Goal: Task Accomplishment & Management: Complete application form

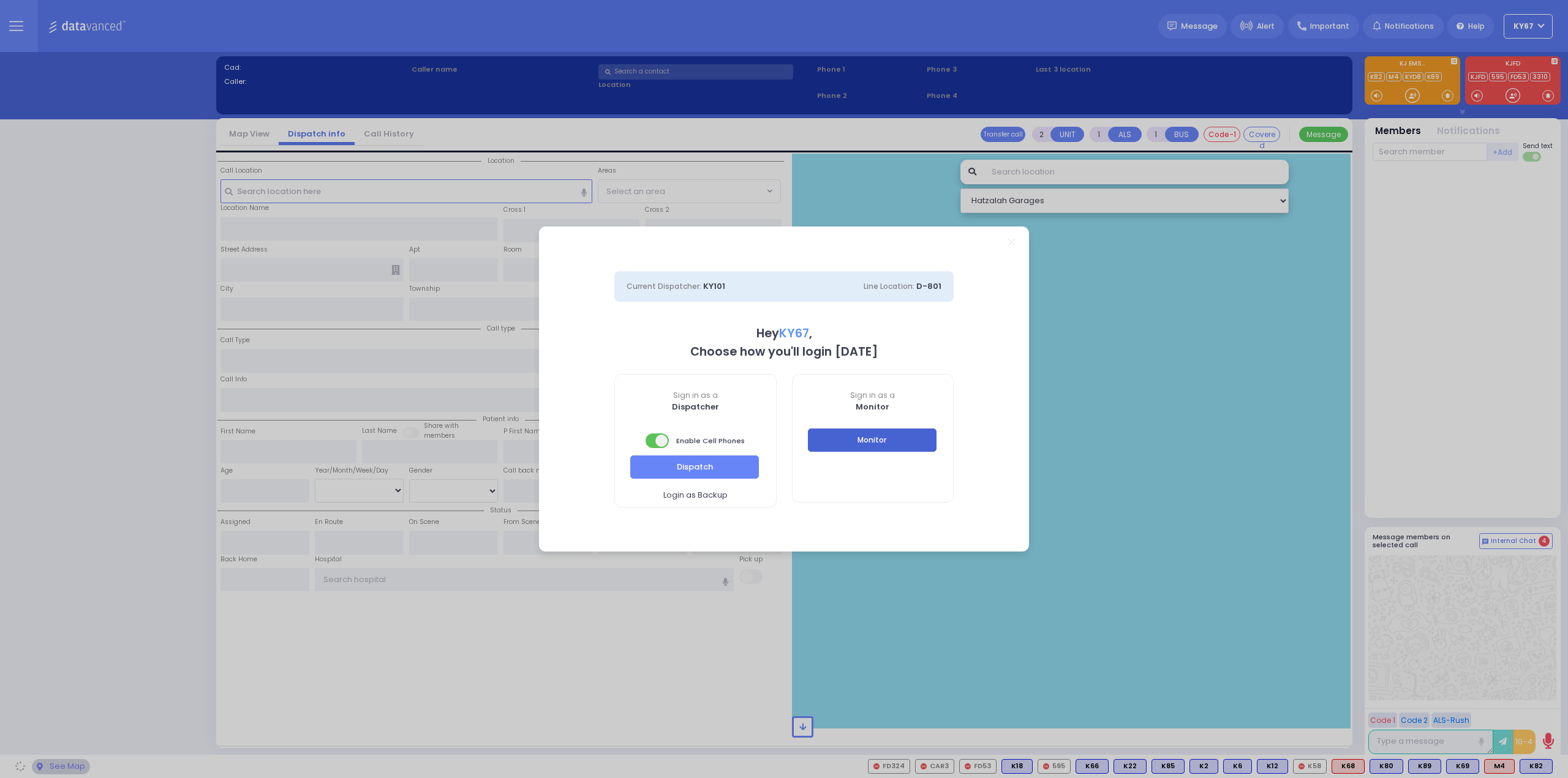
select select "9"
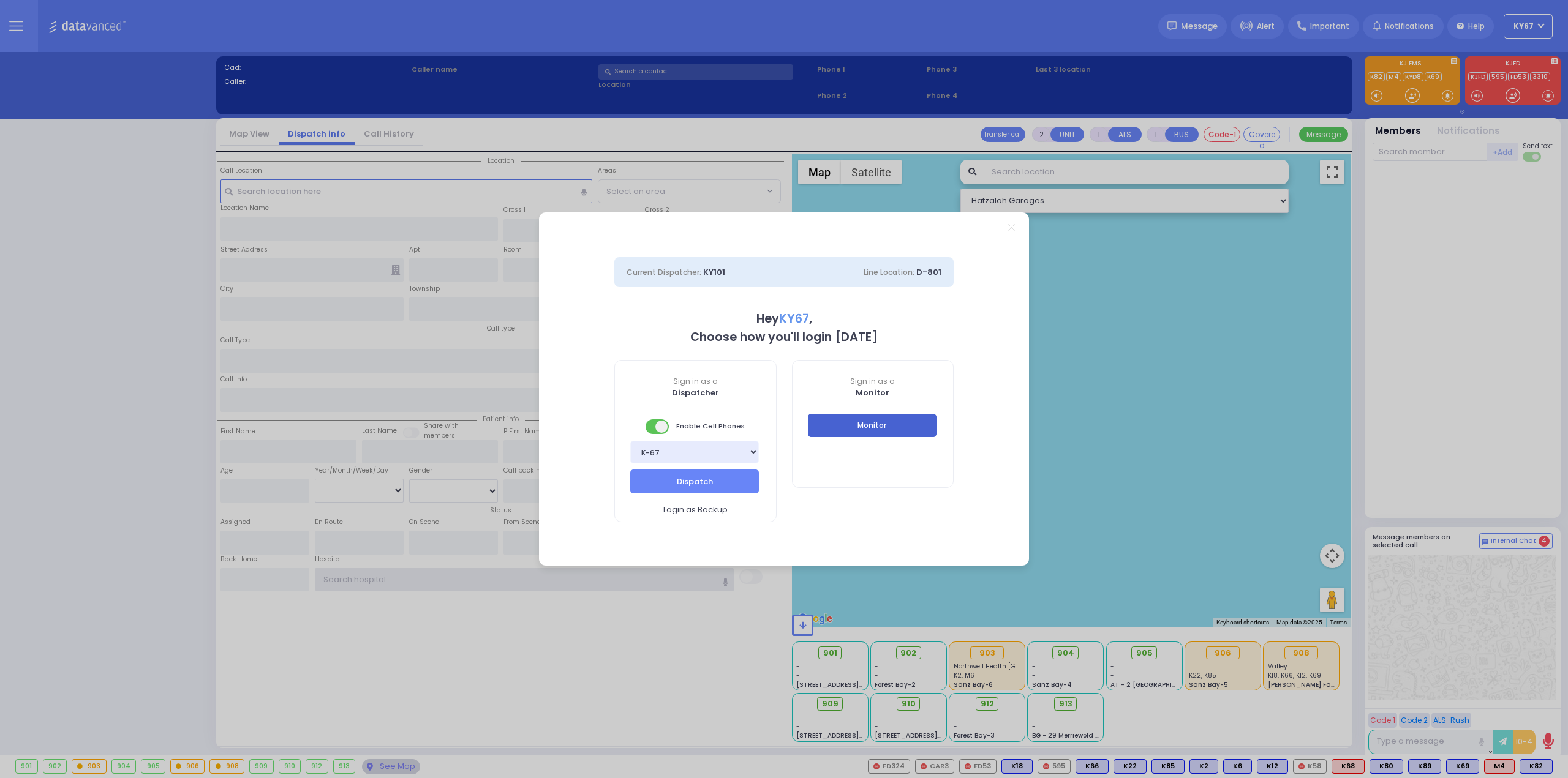
type input "Ky67"
click at [879, 423] on button "Monitor" at bounding box center [873, 425] width 129 height 23
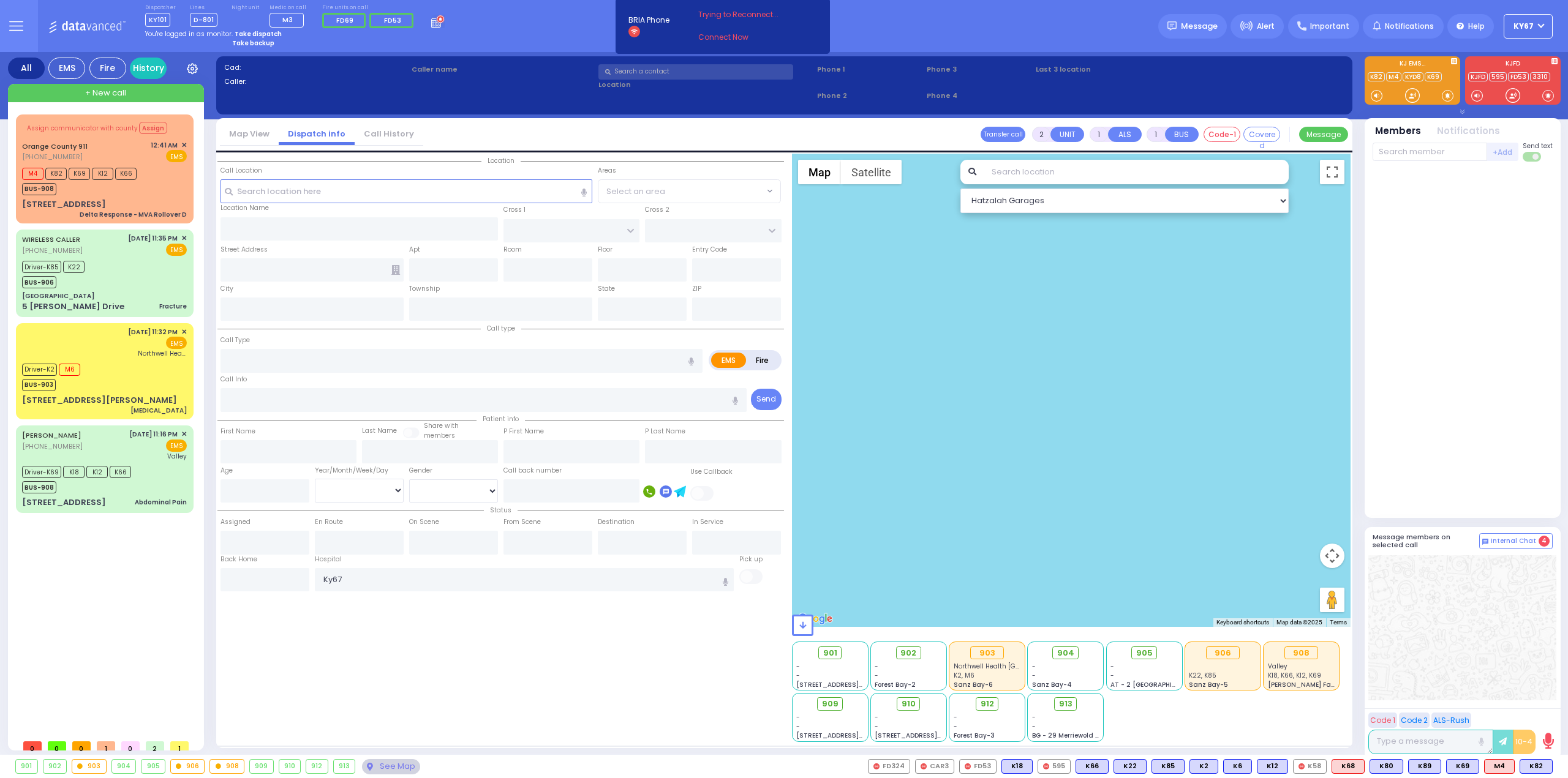
click at [22, 27] on icon at bounding box center [16, 26] width 14 height 14
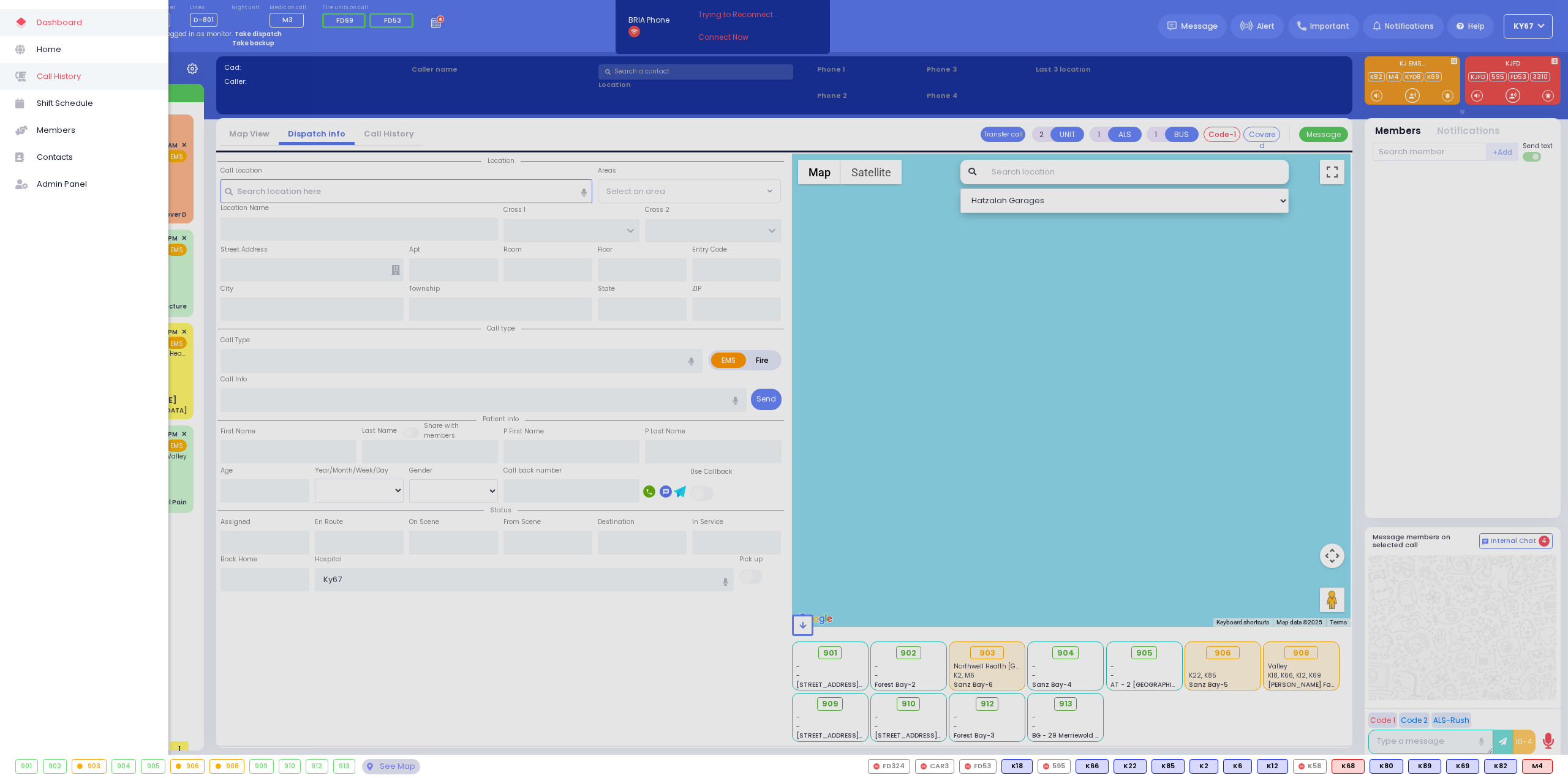
click at [61, 80] on span "Call History" at bounding box center [95, 77] width 116 height 16
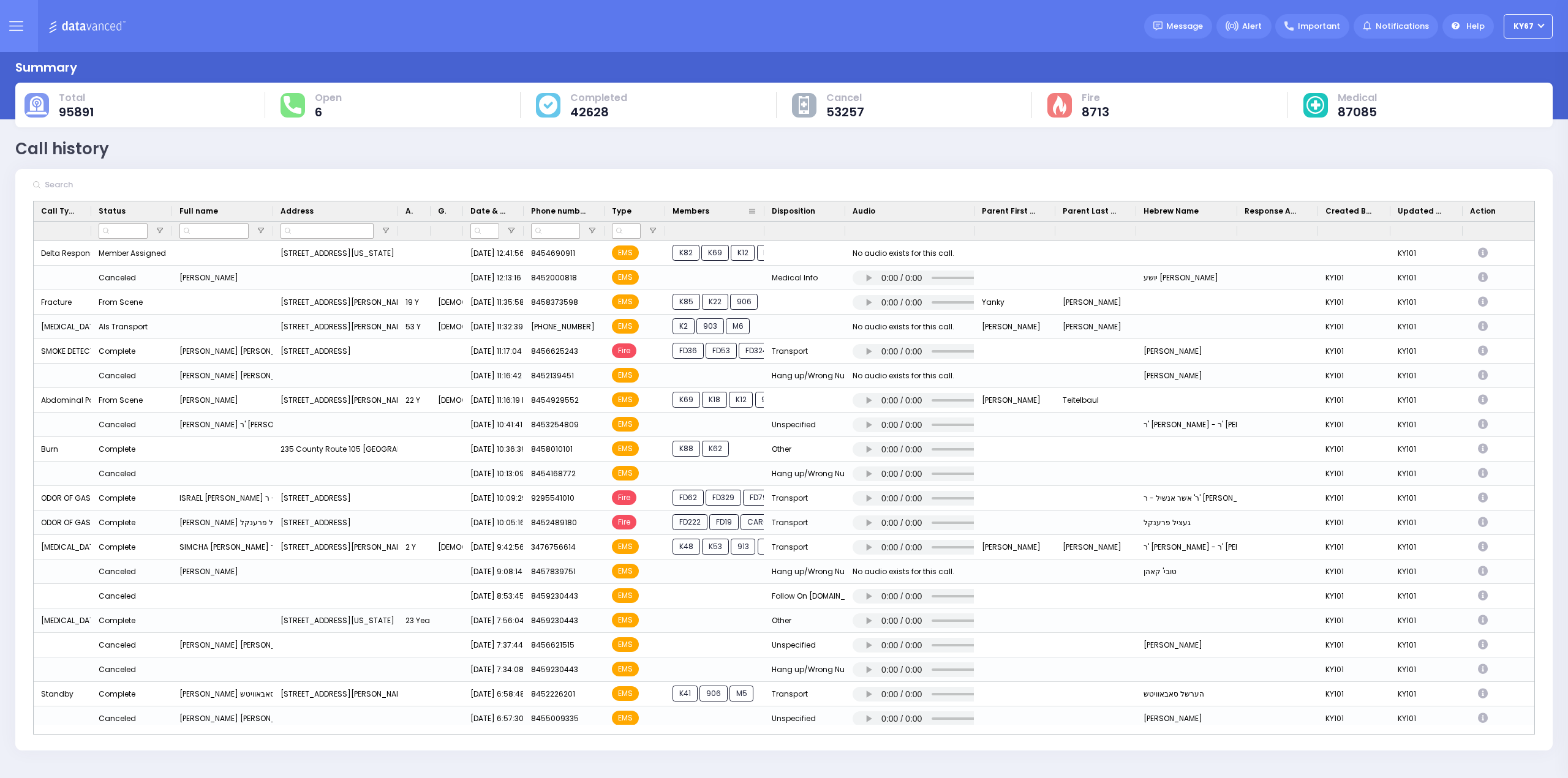
drag, startPoint x: 744, startPoint y: 207, endPoint x: 762, endPoint y: 211, distance: 18.4
click at [762, 211] on div at bounding box center [765, 211] width 5 height 19
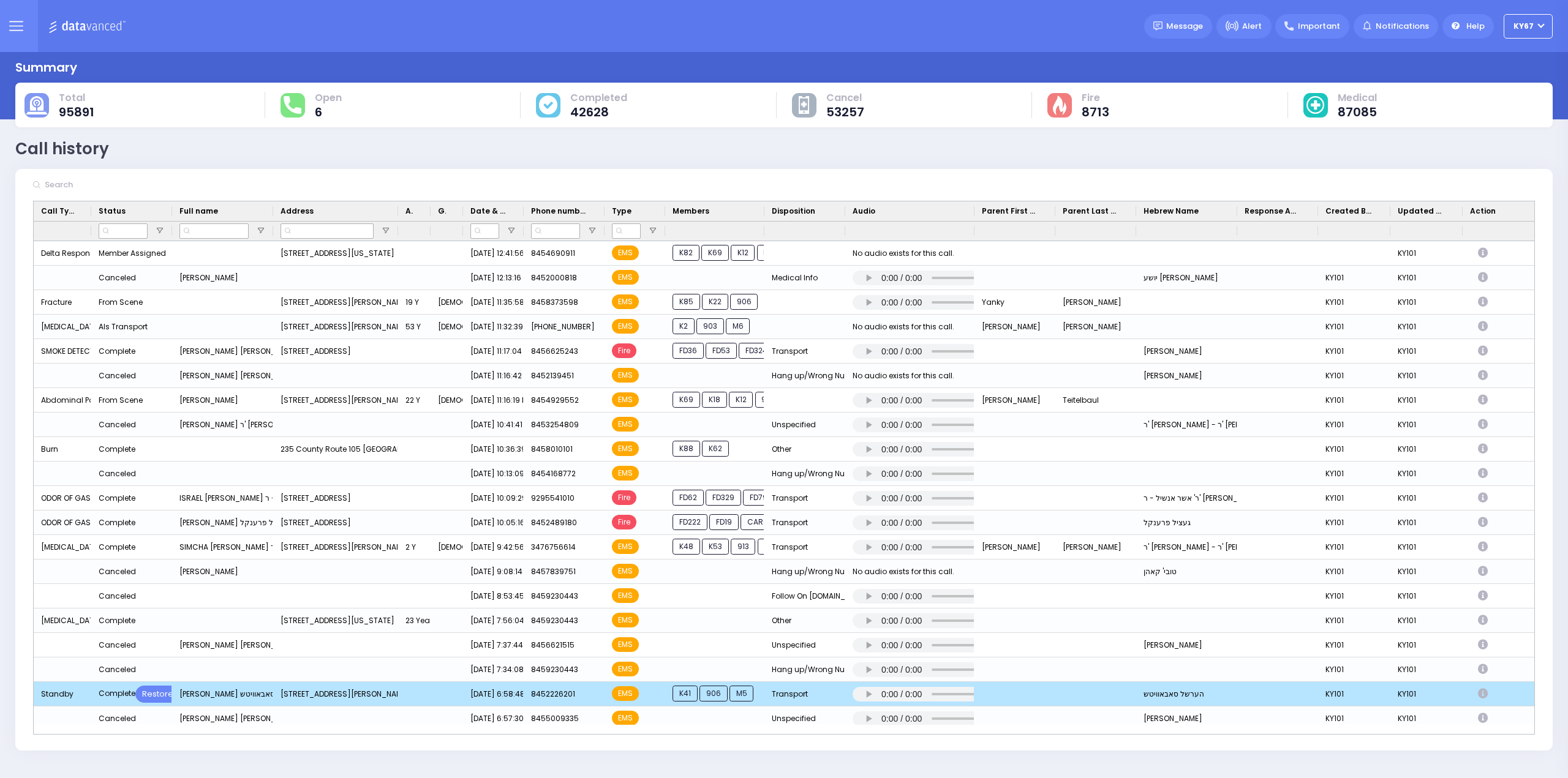
click at [1485, 695] on icon "Press SPACE to deselect this row." at bounding box center [1484, 694] width 13 height 11
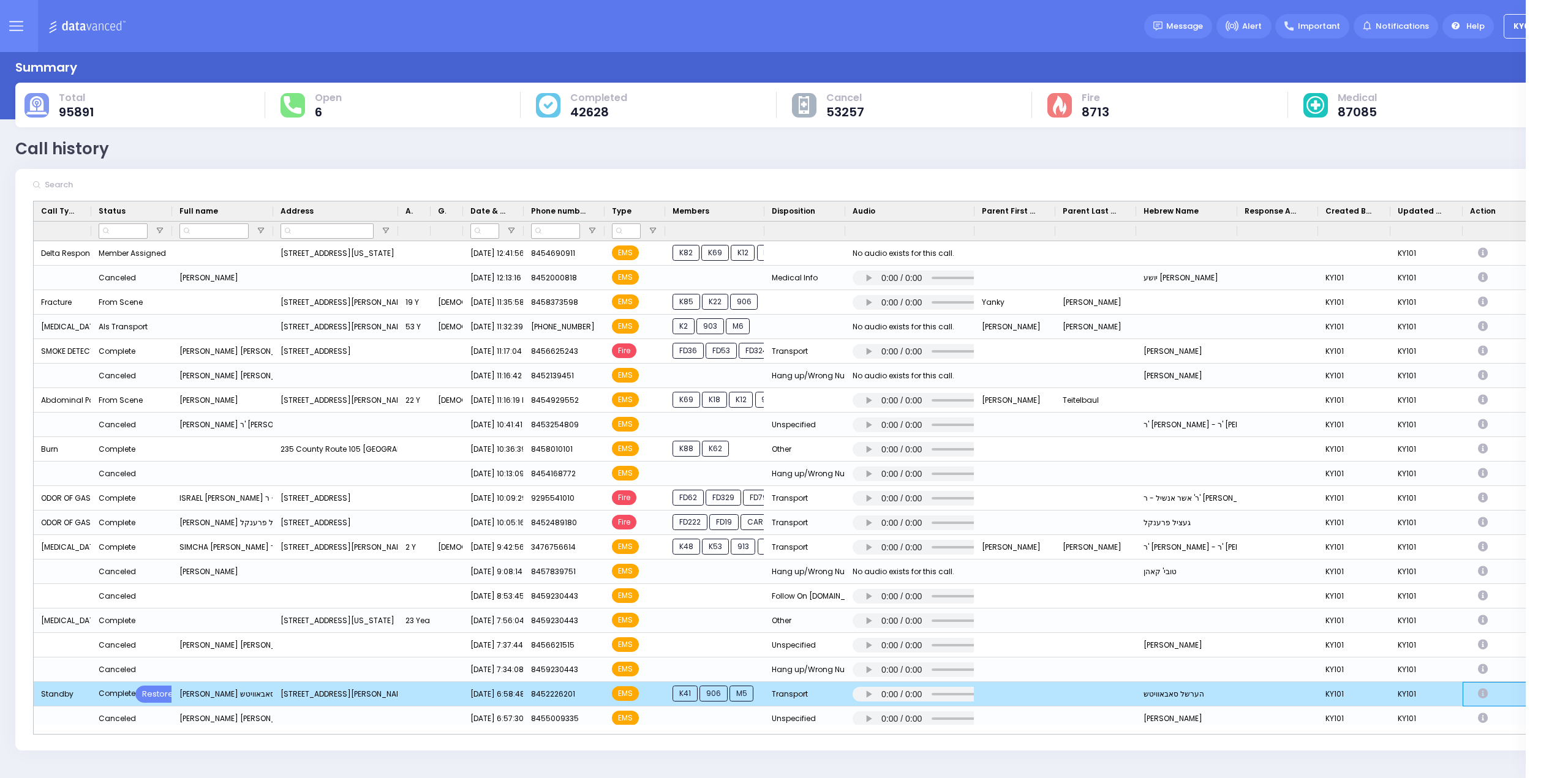
select select
select select "Transport"
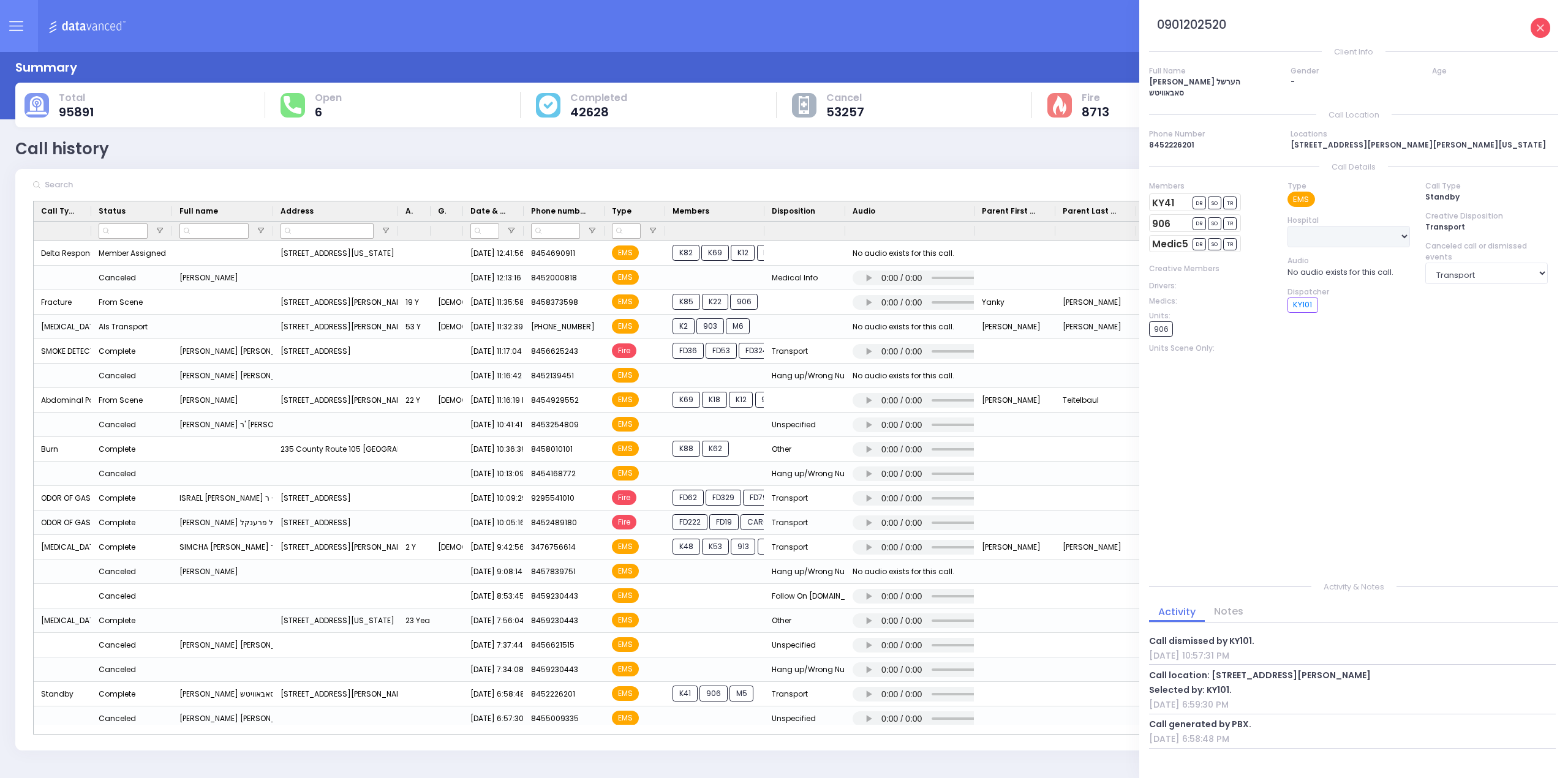
click at [1547, 26] on link at bounding box center [1541, 27] width 20 height 20
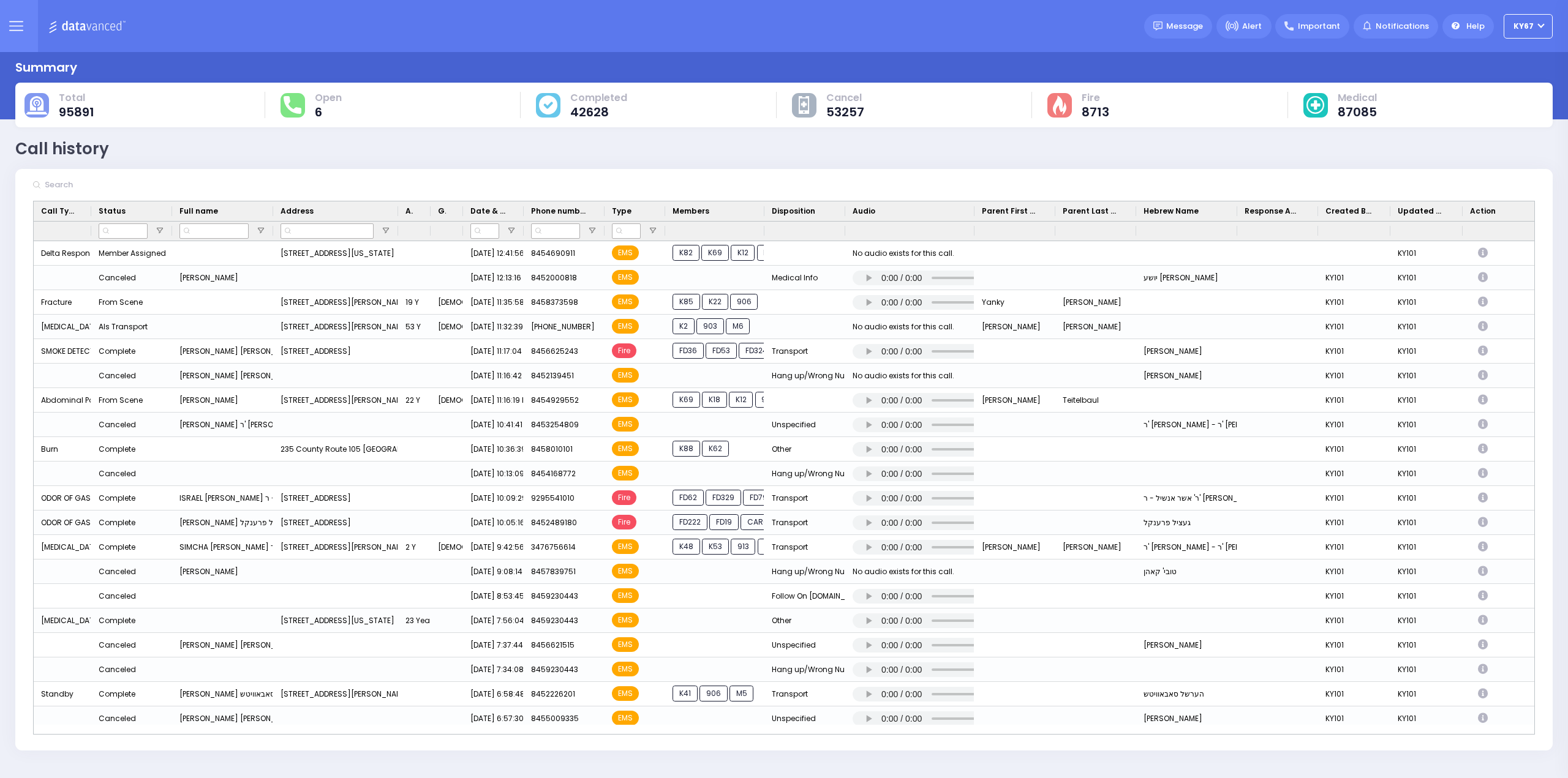
click at [12, 22] on icon at bounding box center [16, 26] width 14 height 14
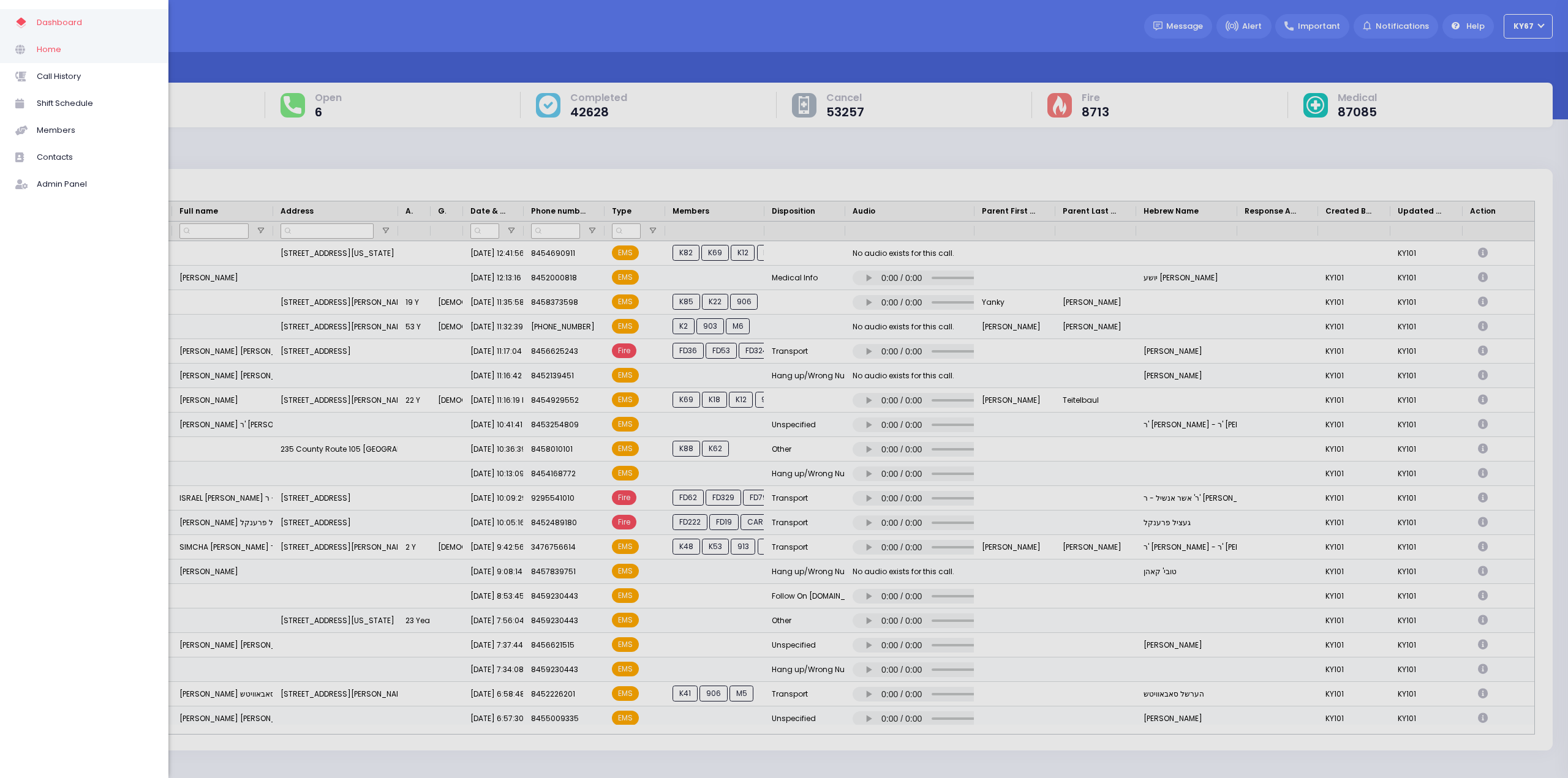
click at [51, 49] on span "Home" at bounding box center [95, 49] width 116 height 16
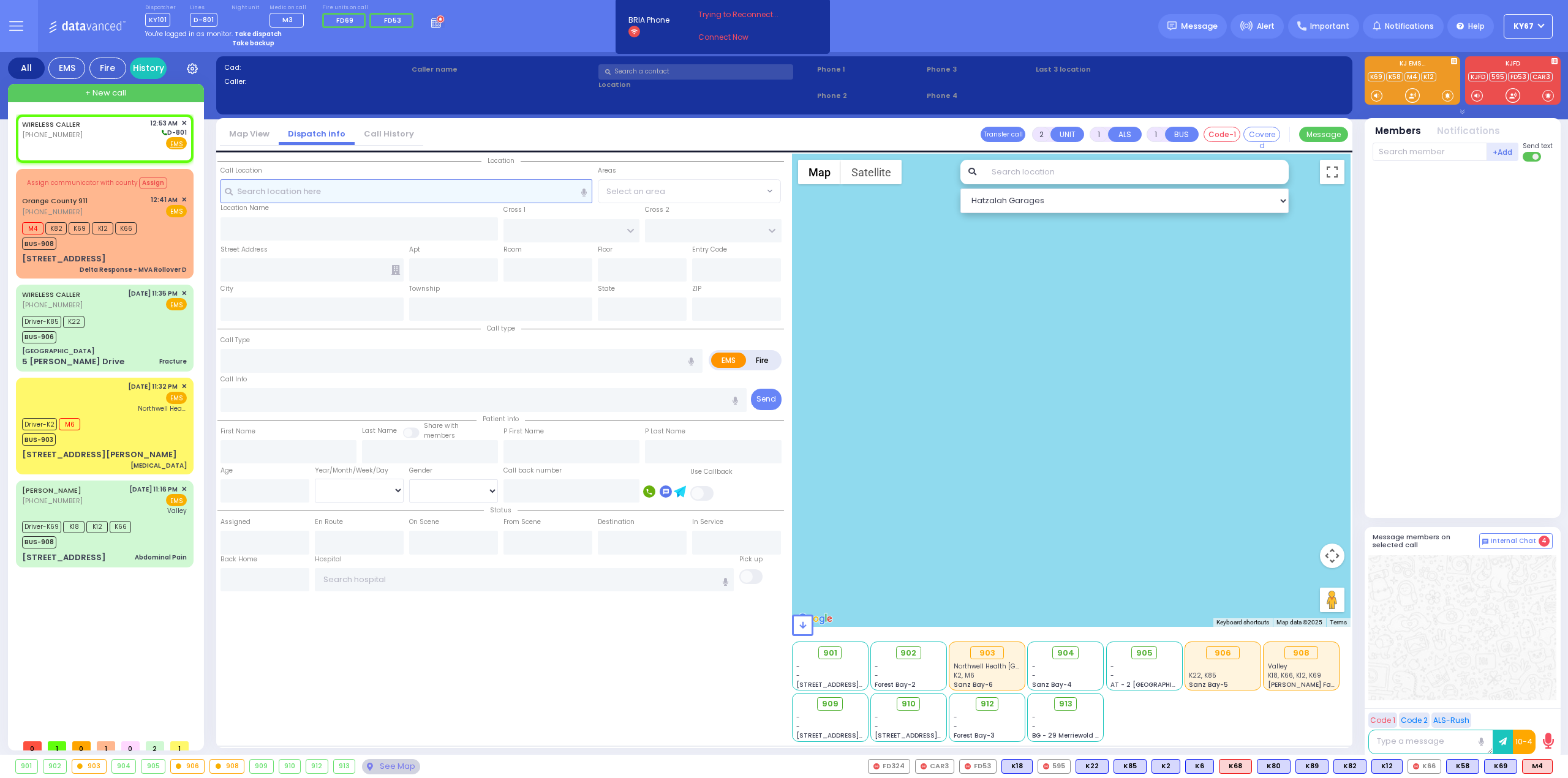
select select
radio input "true"
select select
type input "00:53"
select select "Hatzalah Garages"
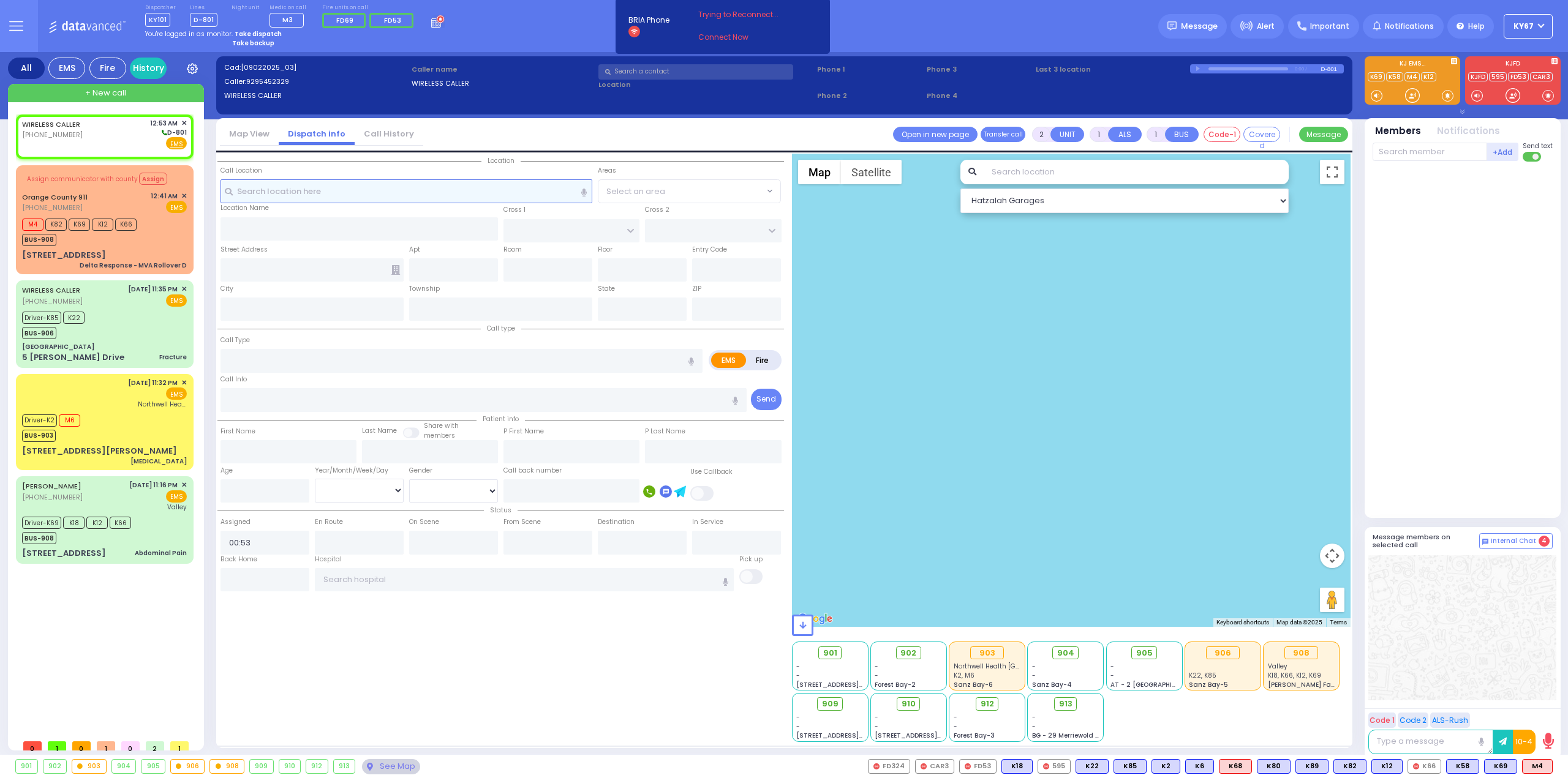
select select
radio input "true"
select select
select select "Hatzalah Garages"
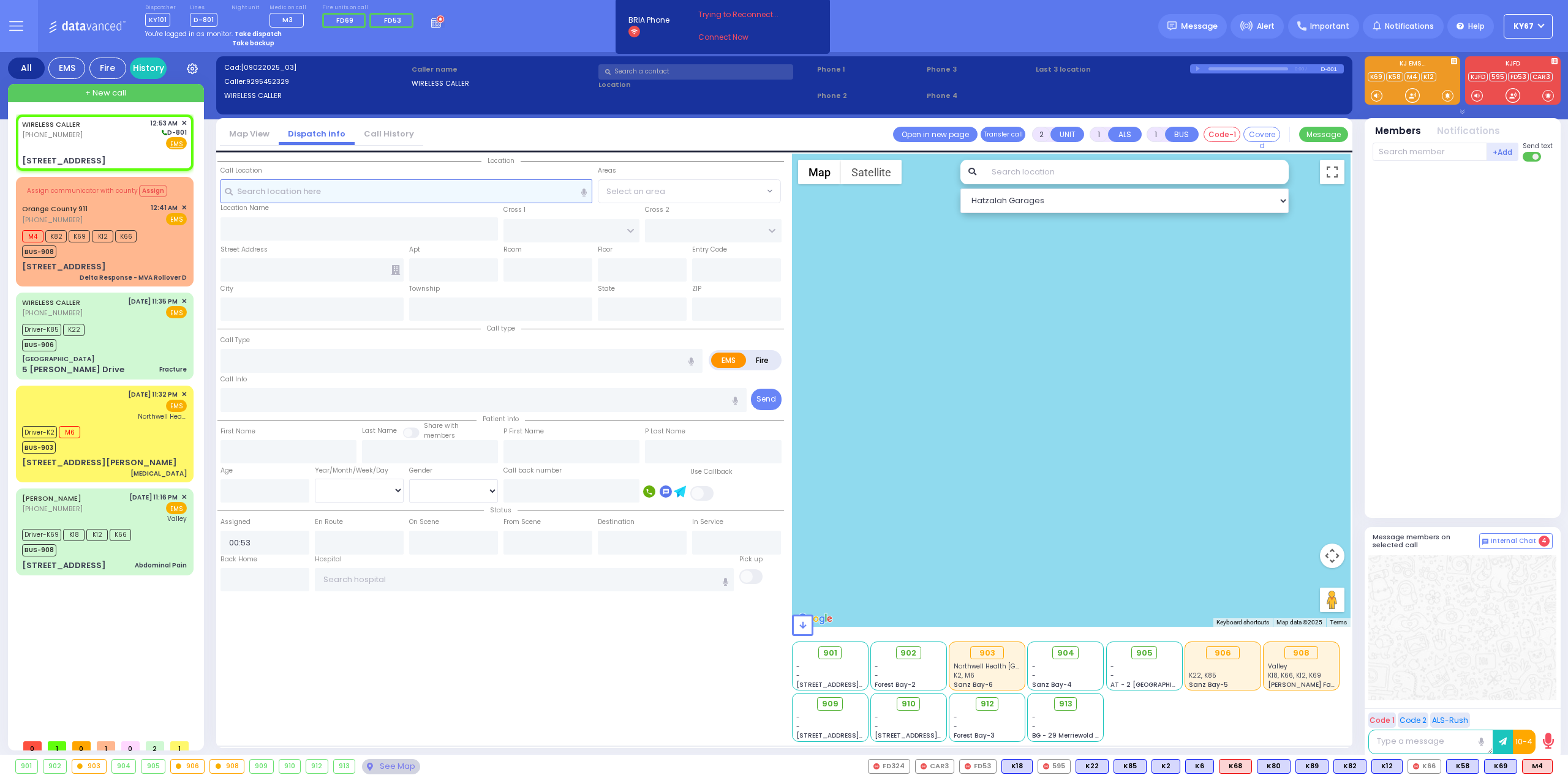
select select
radio input "true"
select select
select select "Hatzalah Garages"
type input "[PERSON_NAME] COURT"
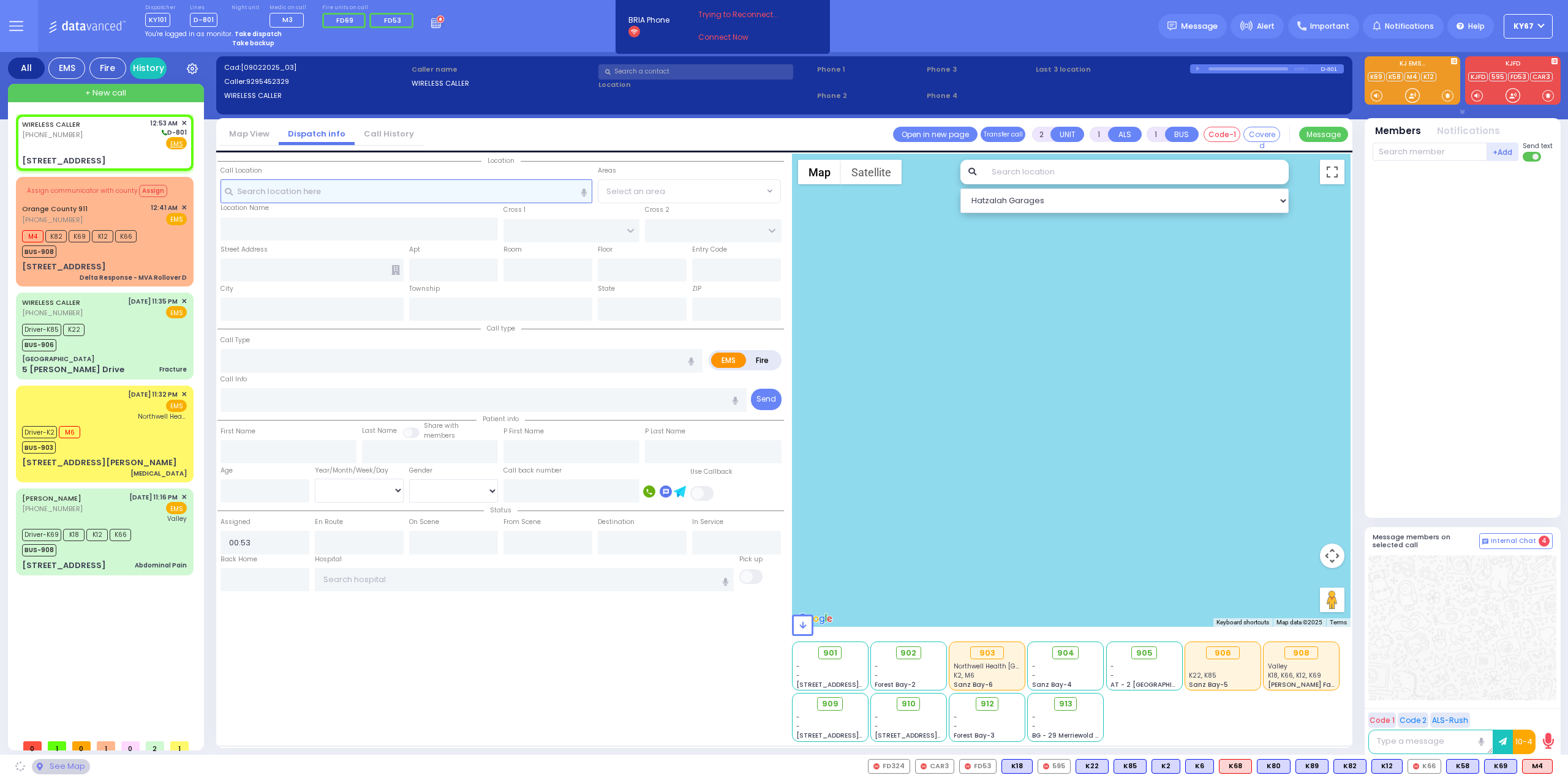
type input "GARFIELD RD"
type input "[STREET_ADDRESS]"
type input "Monroe"
type input "[US_STATE]"
type input "10950"
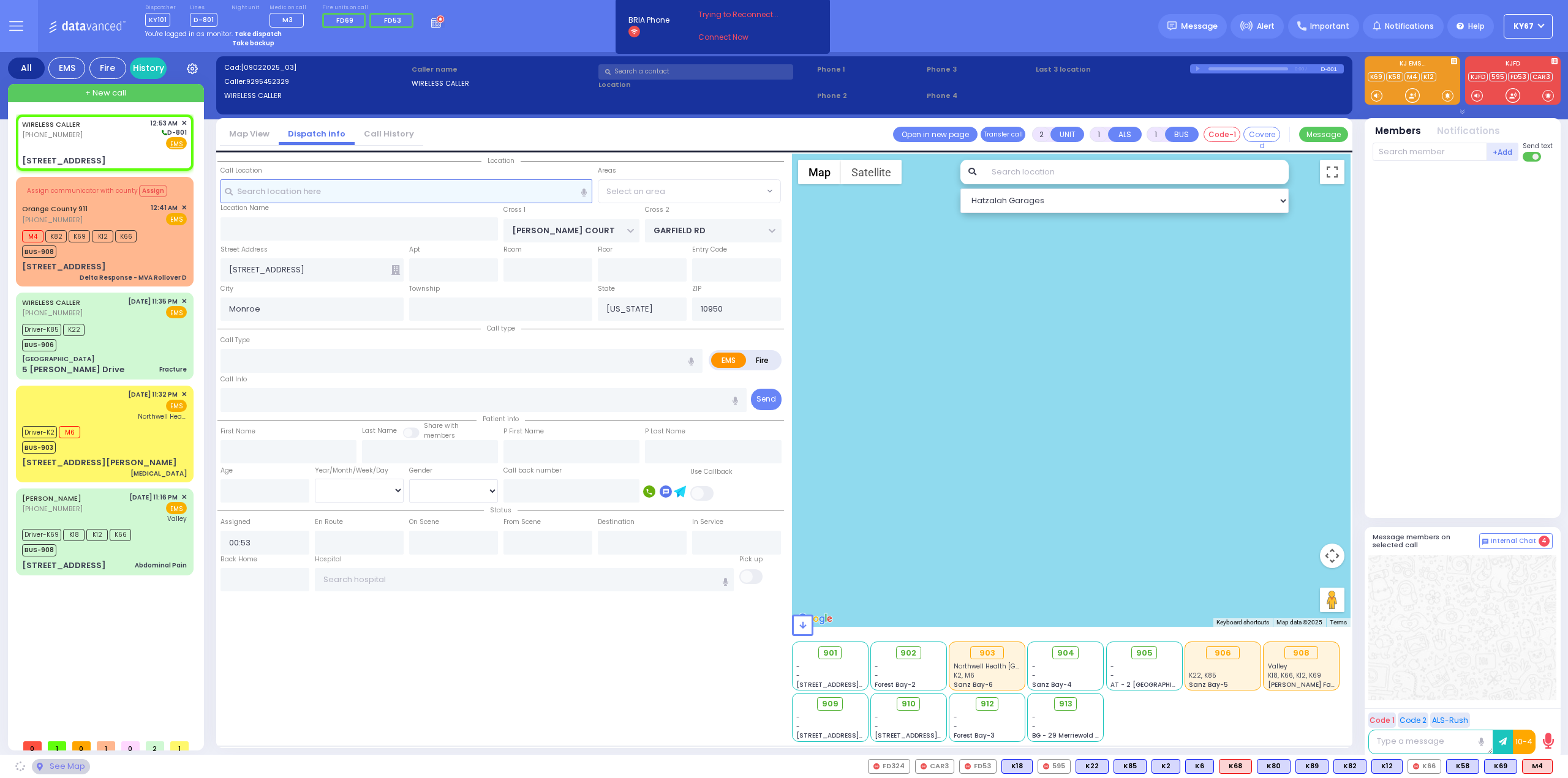
select select "SECTION 1"
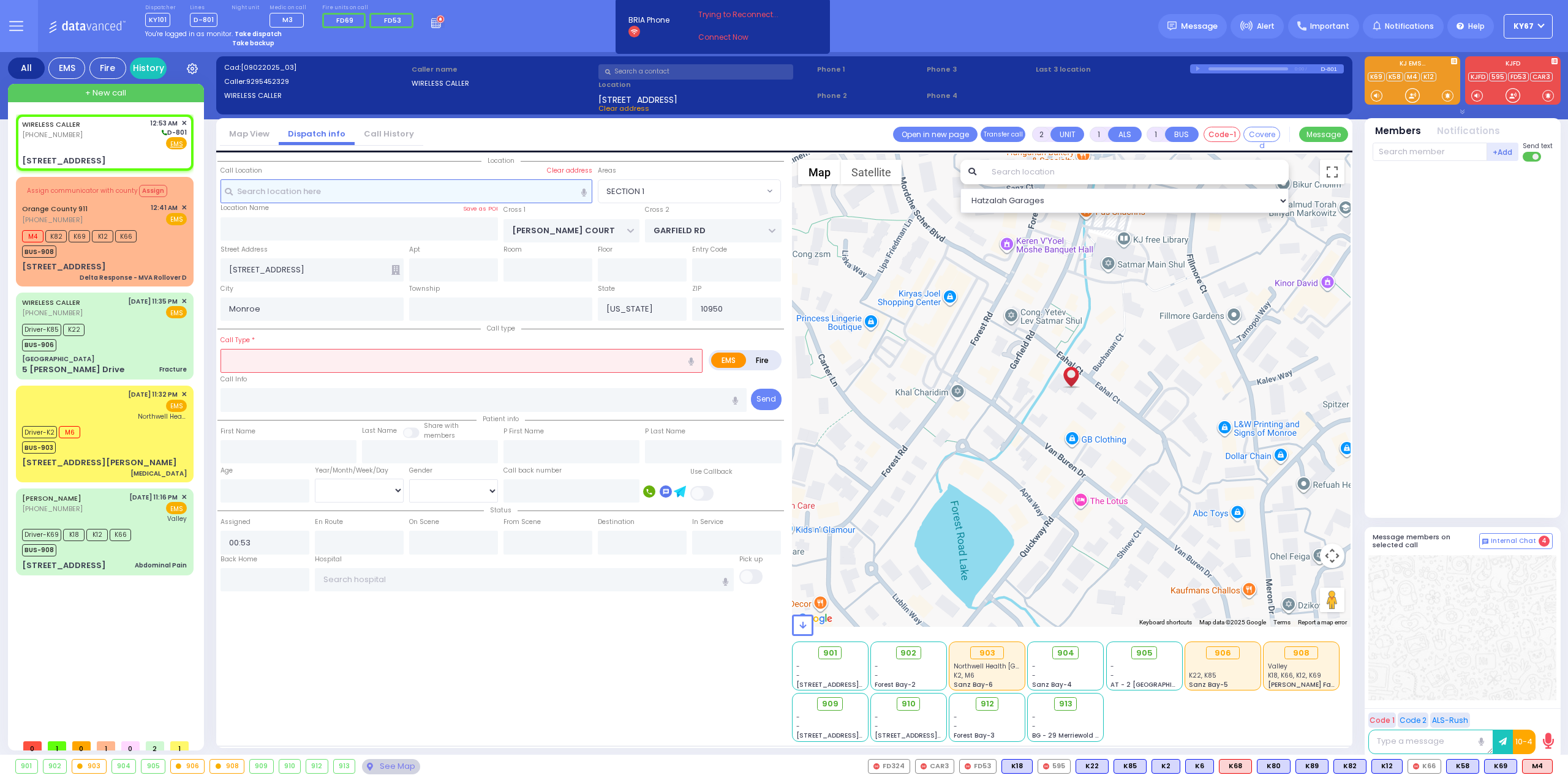
select select
radio input "true"
select select
select select "Hatzalah Garages"
type input "122"
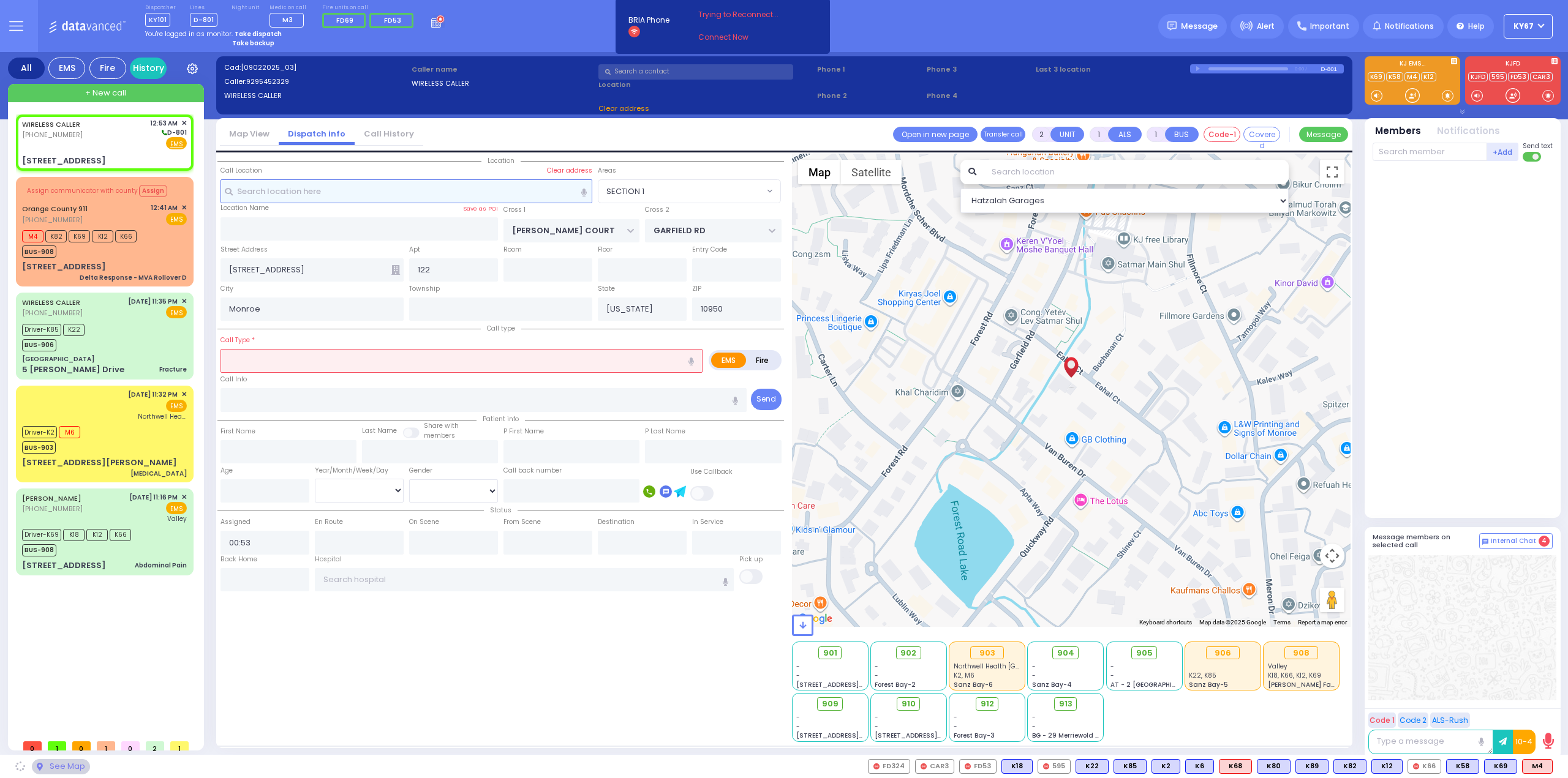
select select "SECTION 1"
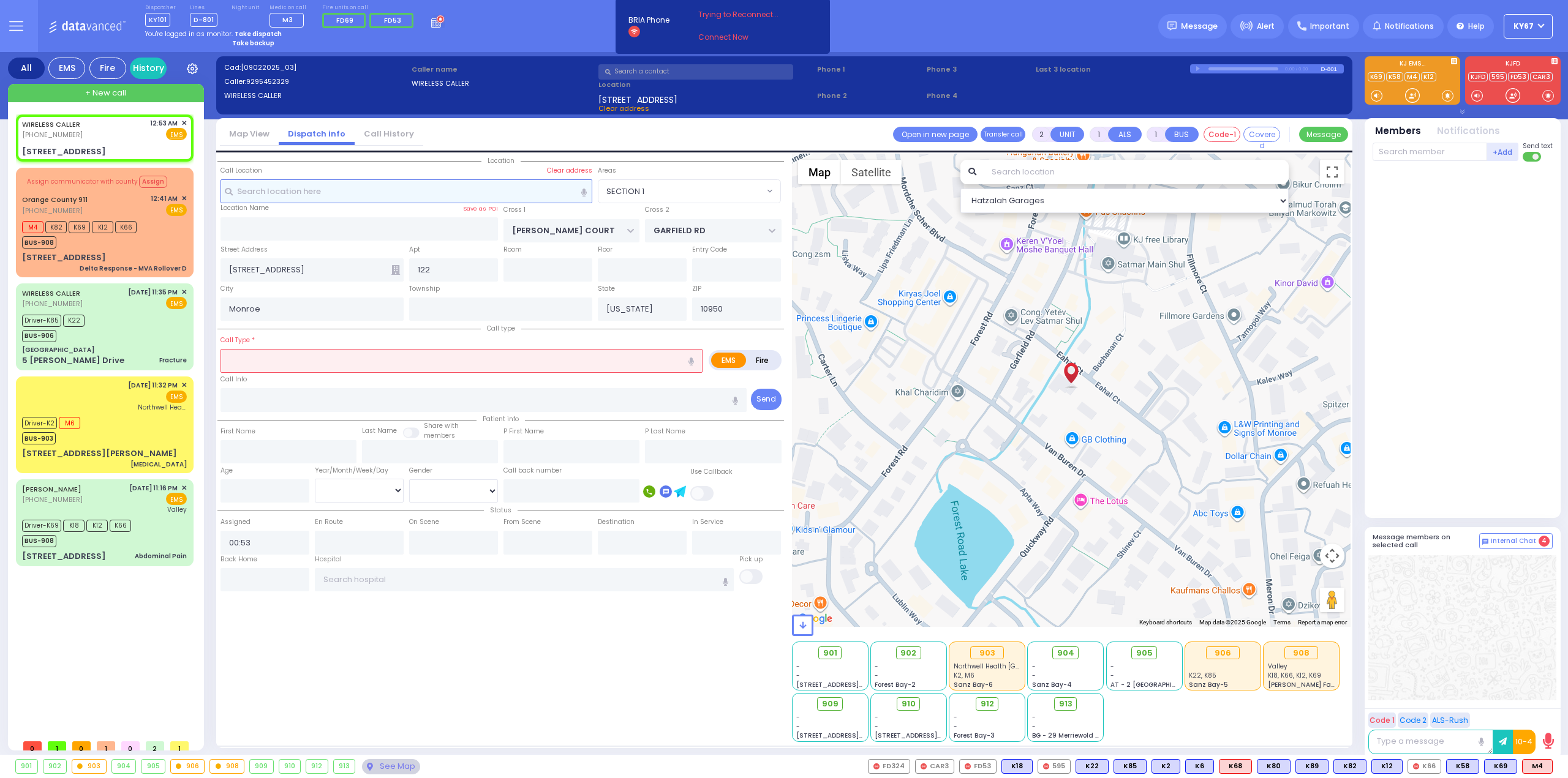
select select
radio input "true"
select select
select select "Hatzalah Garages"
select select "SECTION 1"
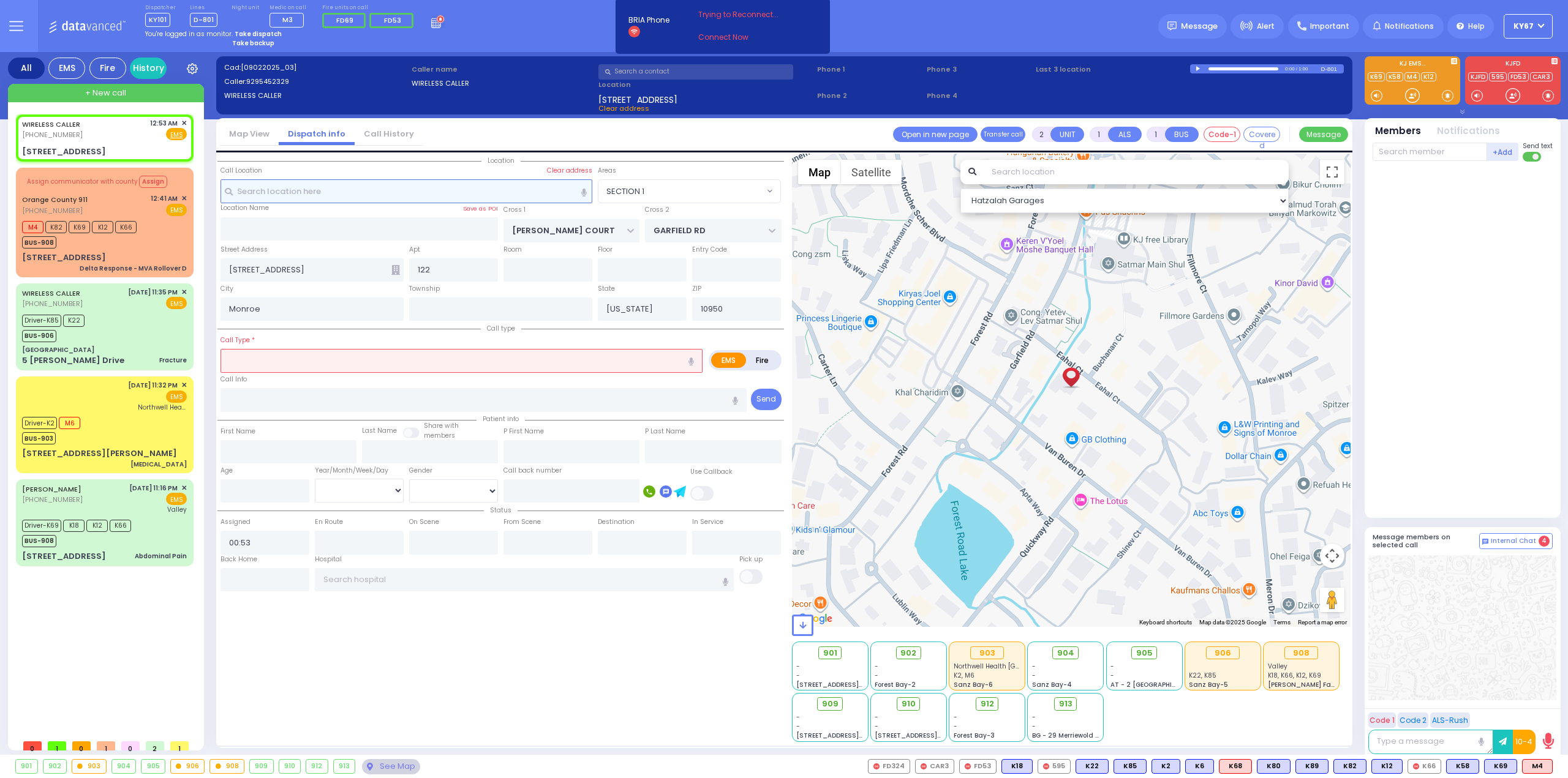
select select
radio input "true"
select select
select select "Hatzalah Garages"
select select "SECTION 1"
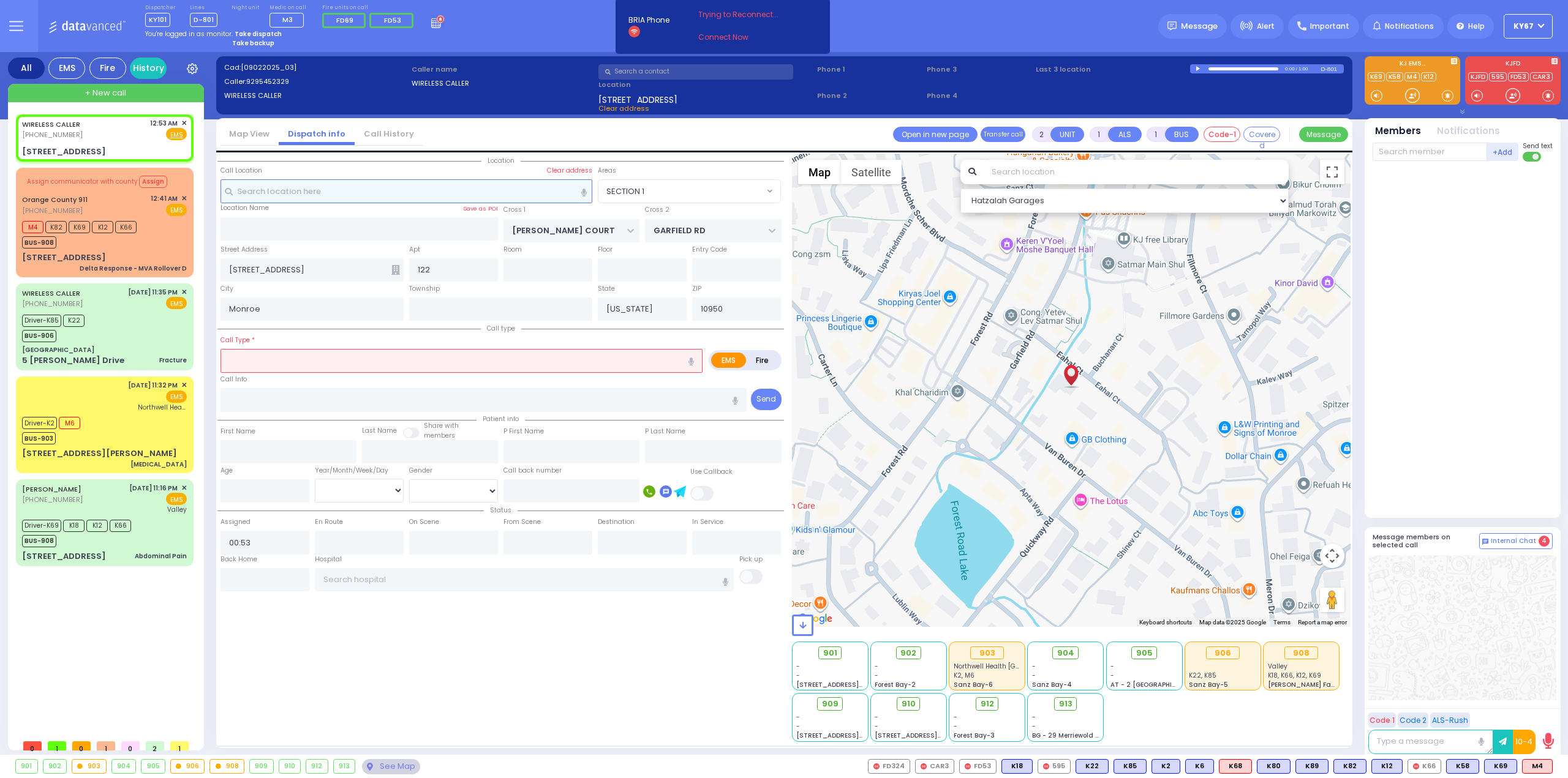
select select
radio input "true"
type input "25"
select select "Year"
select select "Hatzalah Garages"
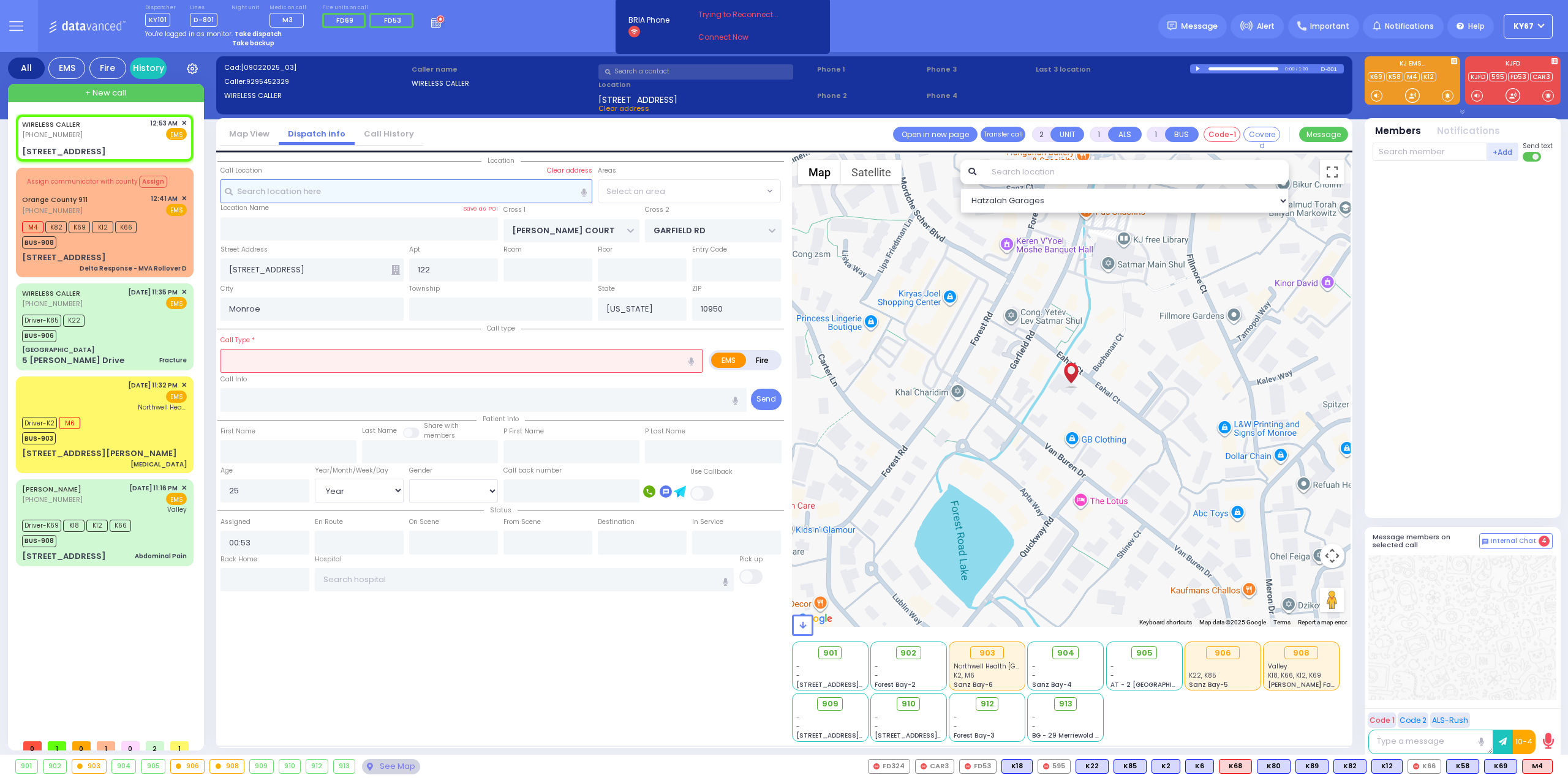
select select
radio input "true"
select select "Year"
select select "Hatzalah Garages"
select select "SECTION 1"
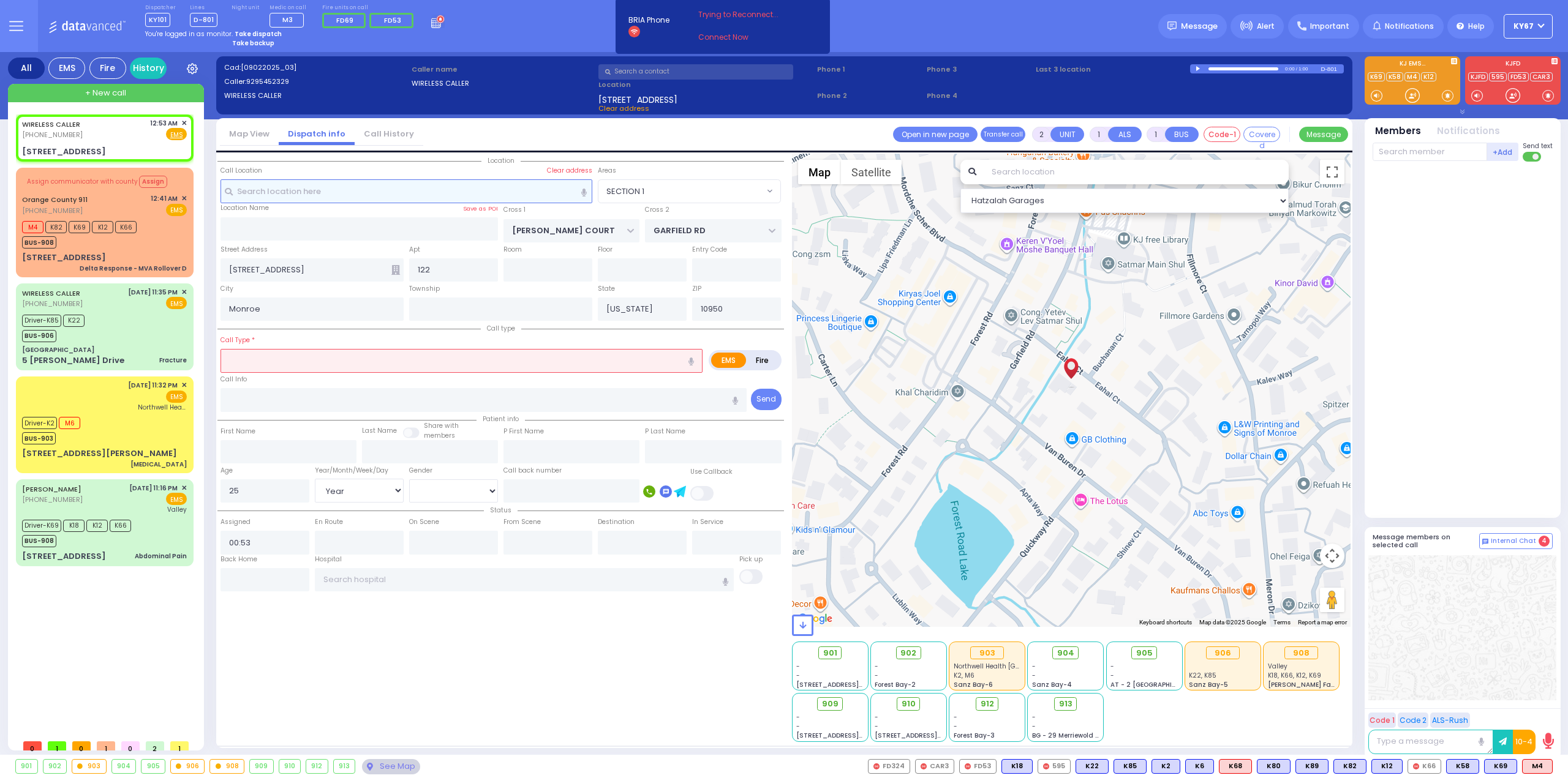
select select
radio input "true"
select select "Year"
select select "[DEMOGRAPHIC_DATA]"
select select "Hatzalah Garages"
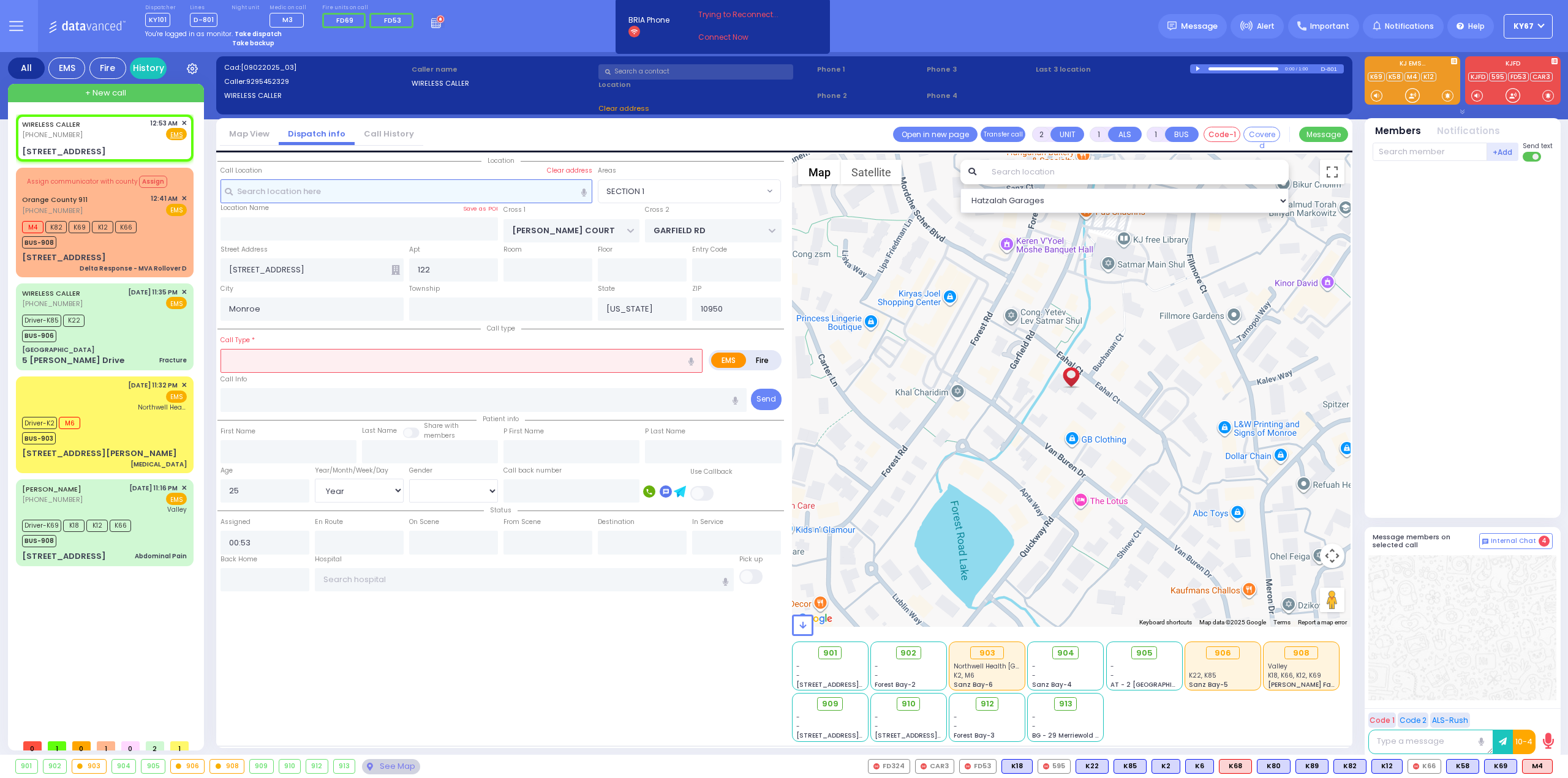
select select "SECTION 1"
select select
type input "cauphing"
radio input "true"
select select "Year"
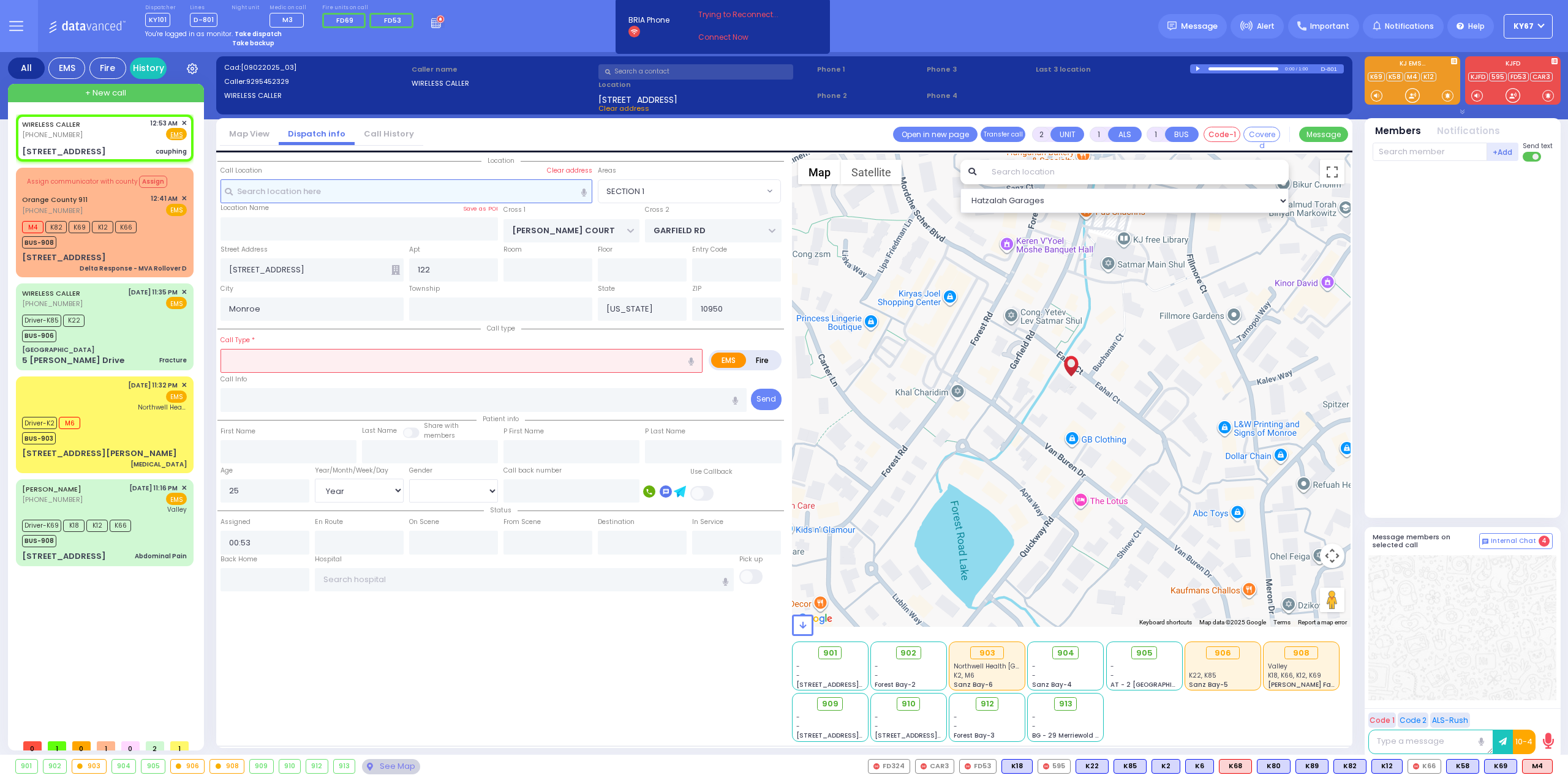
select select "[DEMOGRAPHIC_DATA]"
select select "Hatzalah Garages"
select select "SECTION 1"
select select
type input "coughing"
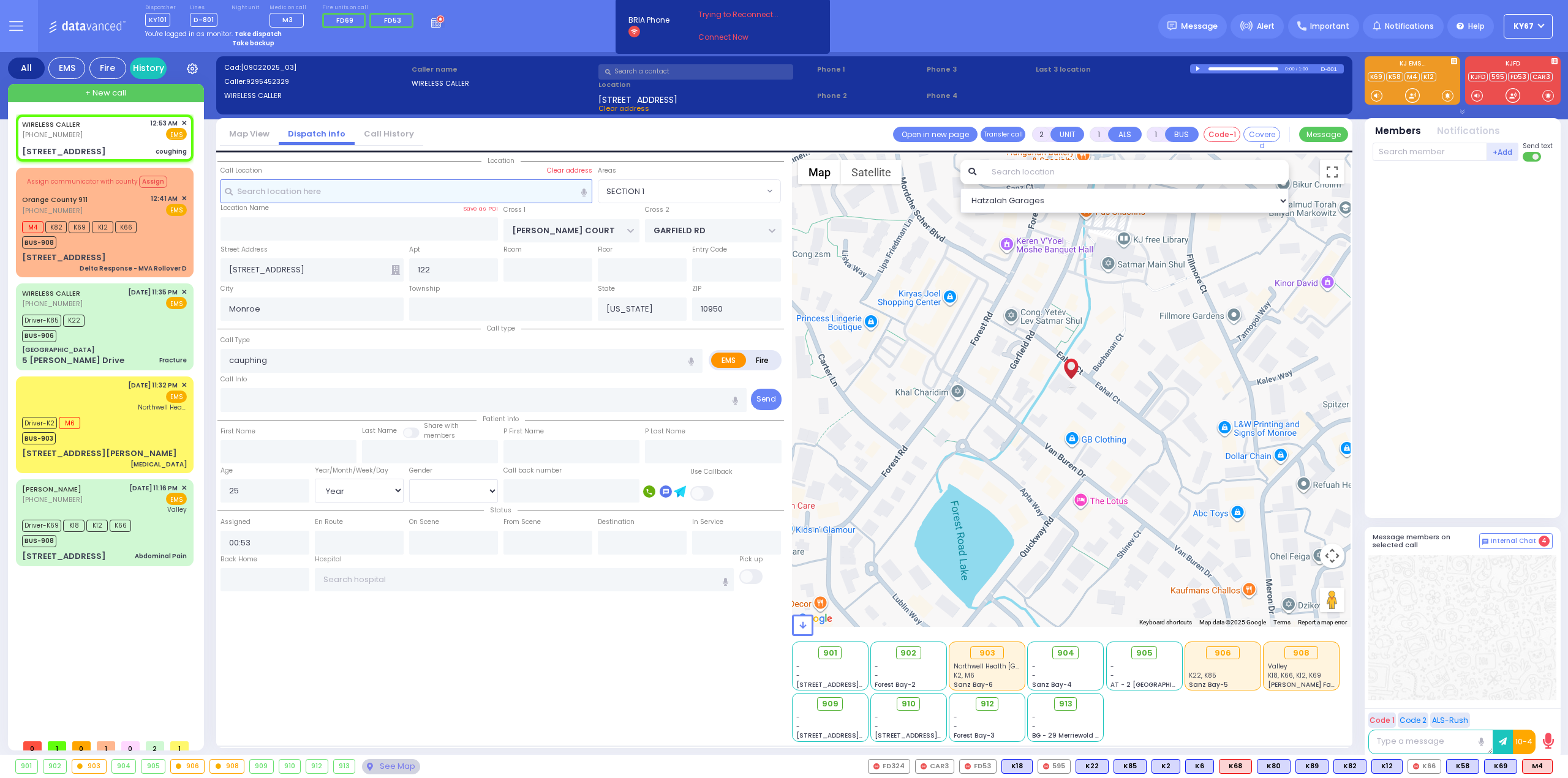
radio input "true"
select select "Year"
select select "[DEMOGRAPHIC_DATA]"
select select "Hatzalah Garages"
select select "SECTION 1"
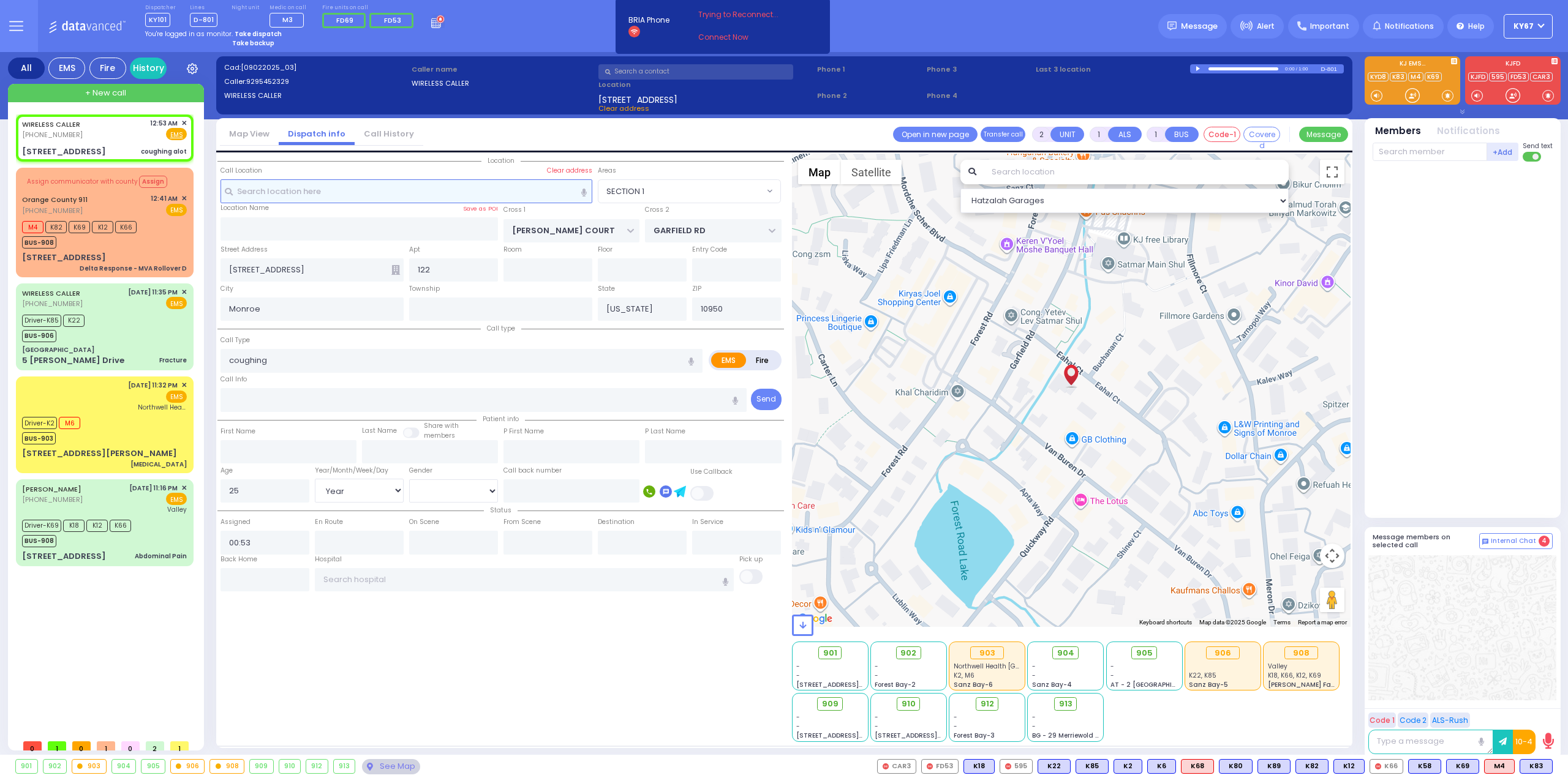
select select
type input "coughing alot"
radio input "true"
select select "Year"
select select "[DEMOGRAPHIC_DATA]"
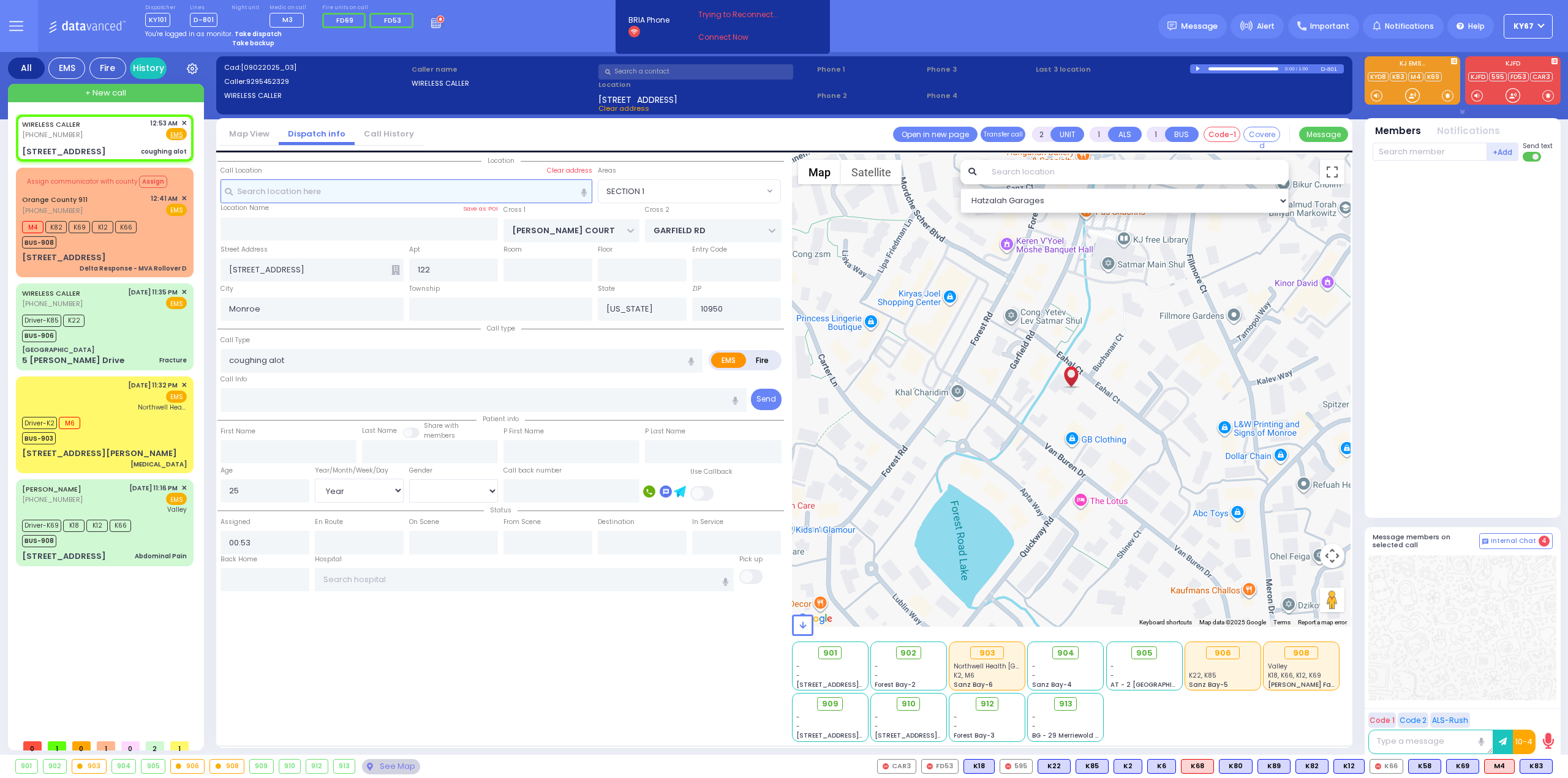
select select "Hatzalah Garages"
select select "SECTION 1"
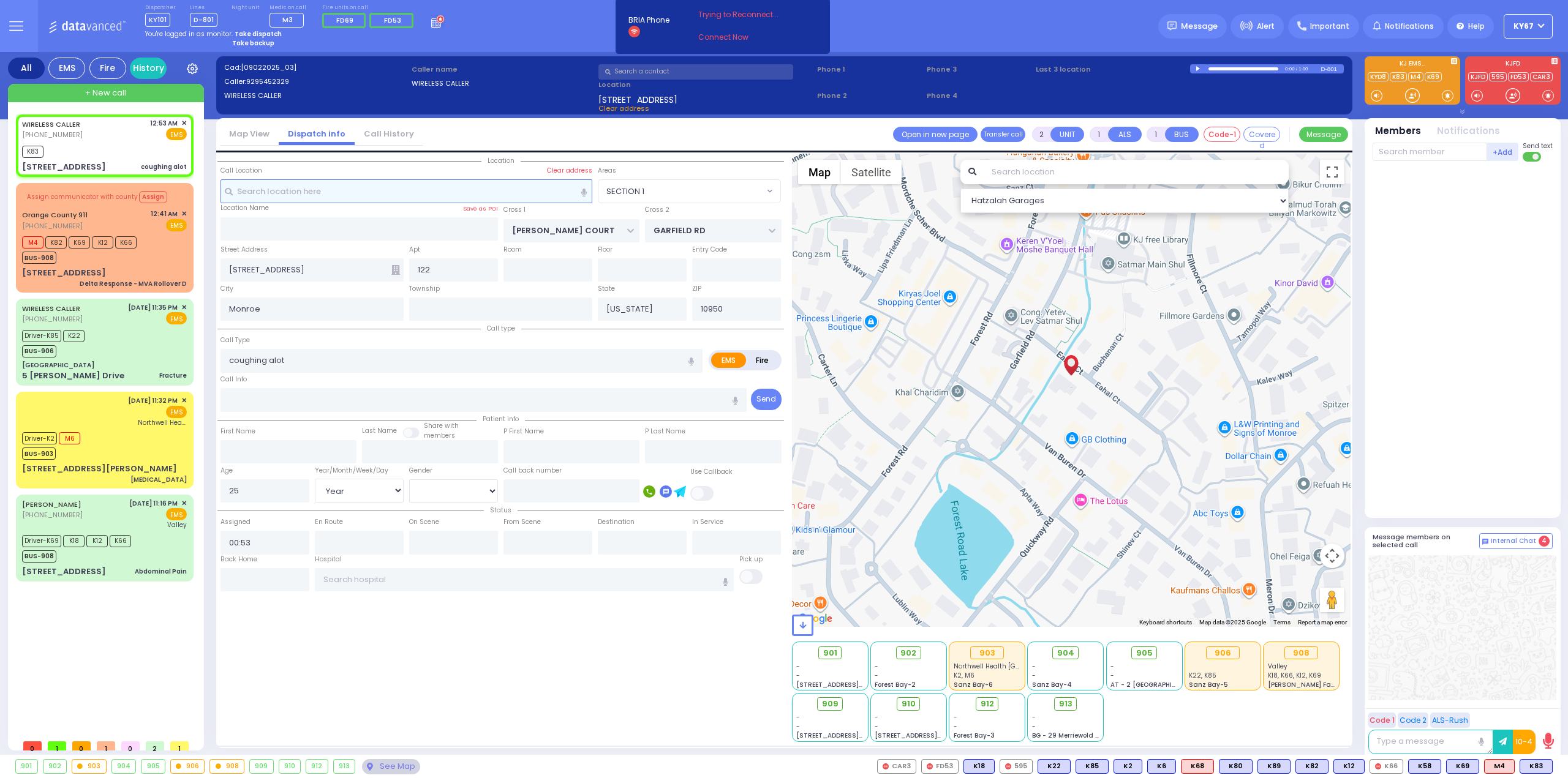
select select
radio input "true"
select select "Year"
select select "[DEMOGRAPHIC_DATA]"
type input "00:56"
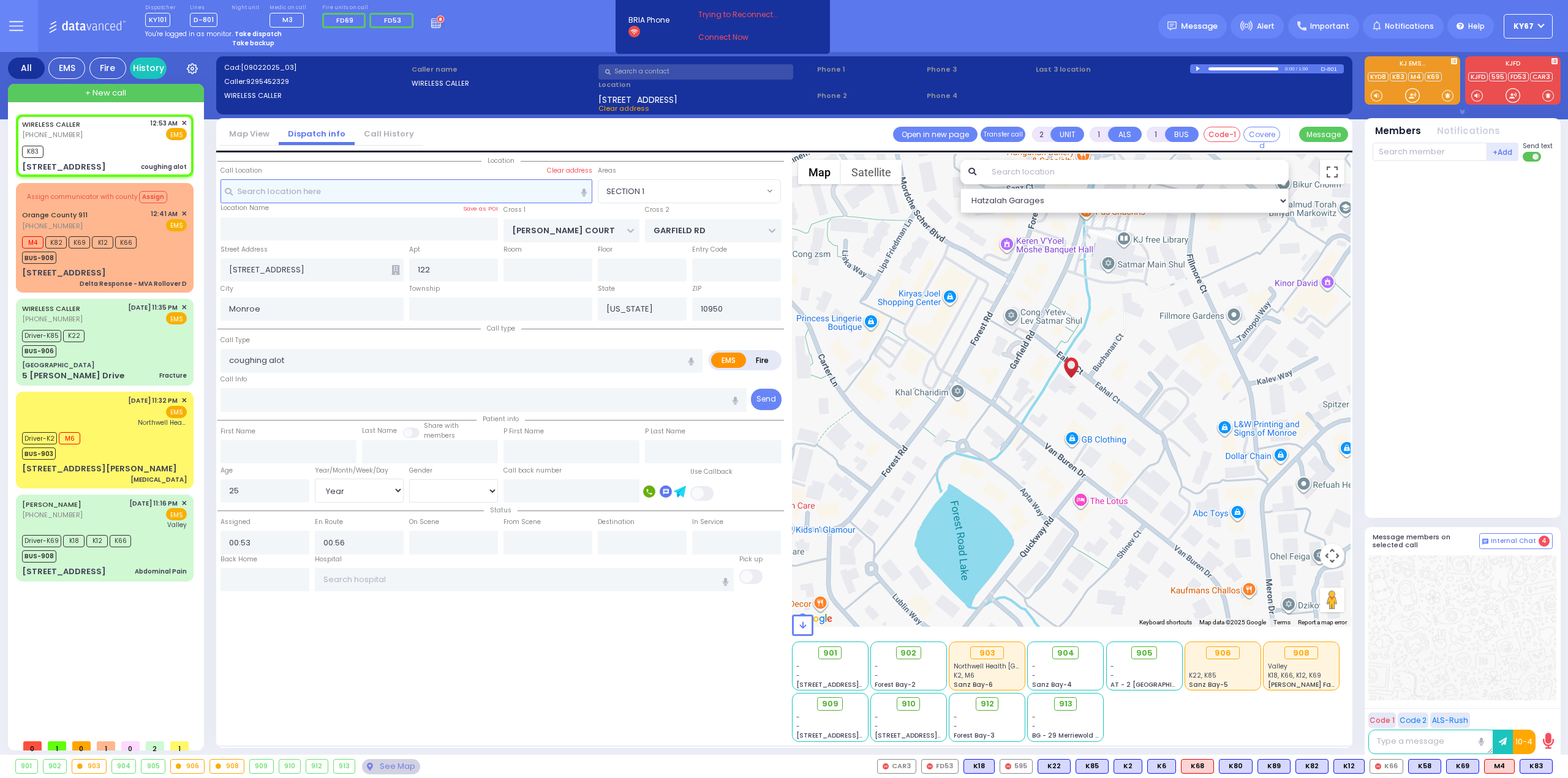
select select "Hatzalah Garages"
select select "SECTION 1"
select select
radio input "true"
select select "Year"
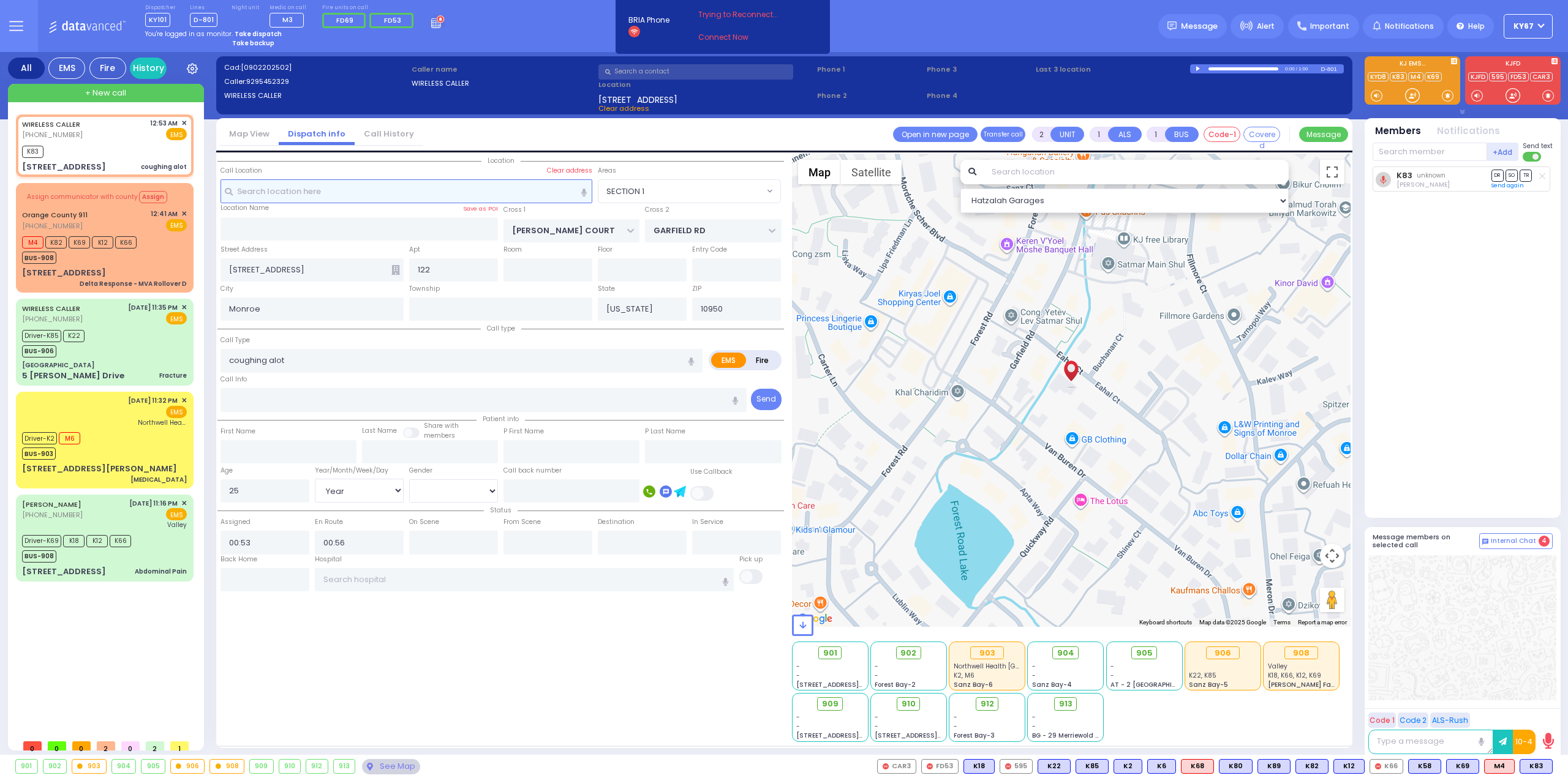
select select "[DEMOGRAPHIC_DATA]"
select select "Hatzalah Garages"
select select "SECTION 1"
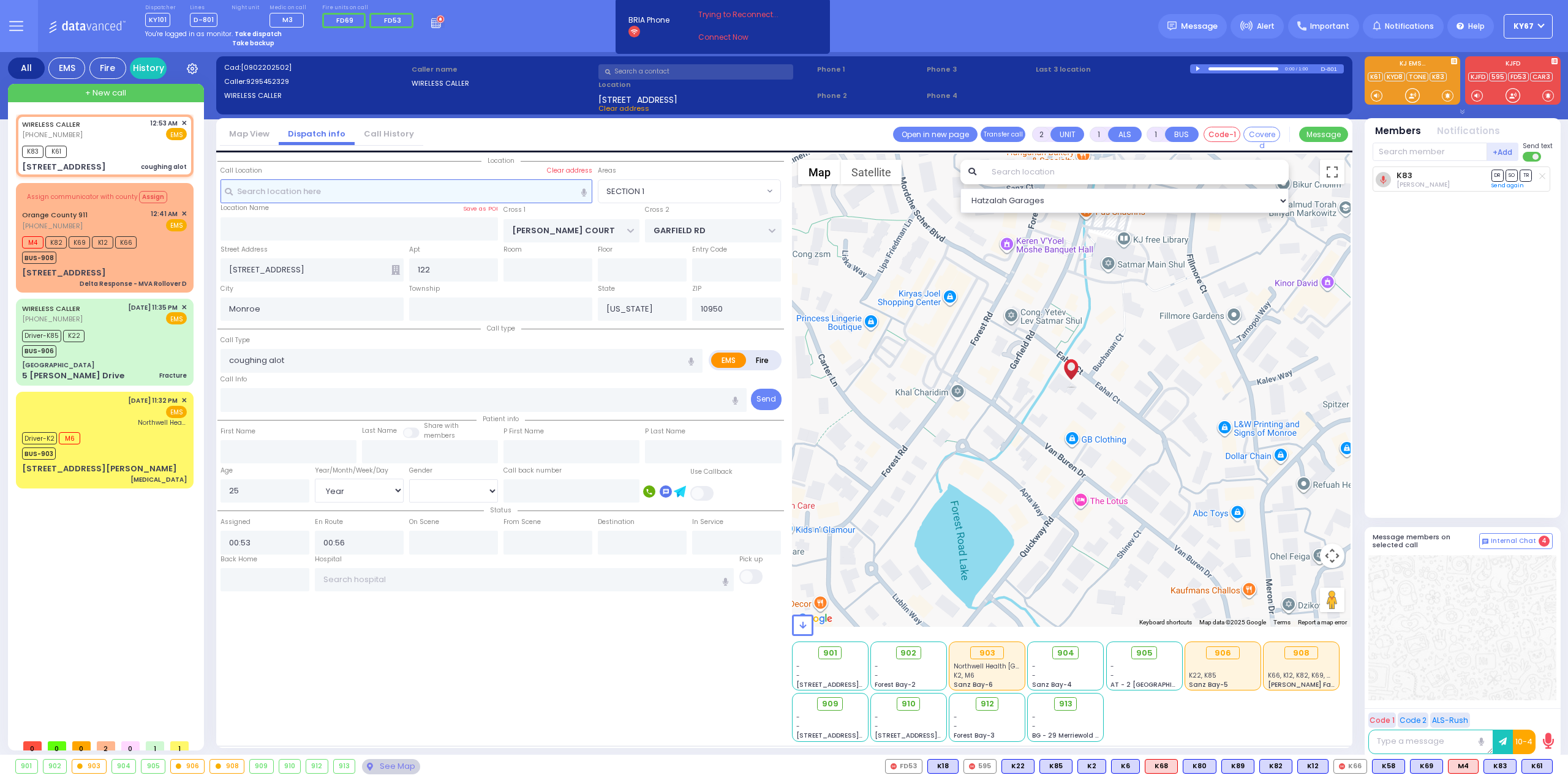
select select
radio input "true"
select select "Year"
select select "[DEMOGRAPHIC_DATA]"
select select "Hatzalah Garages"
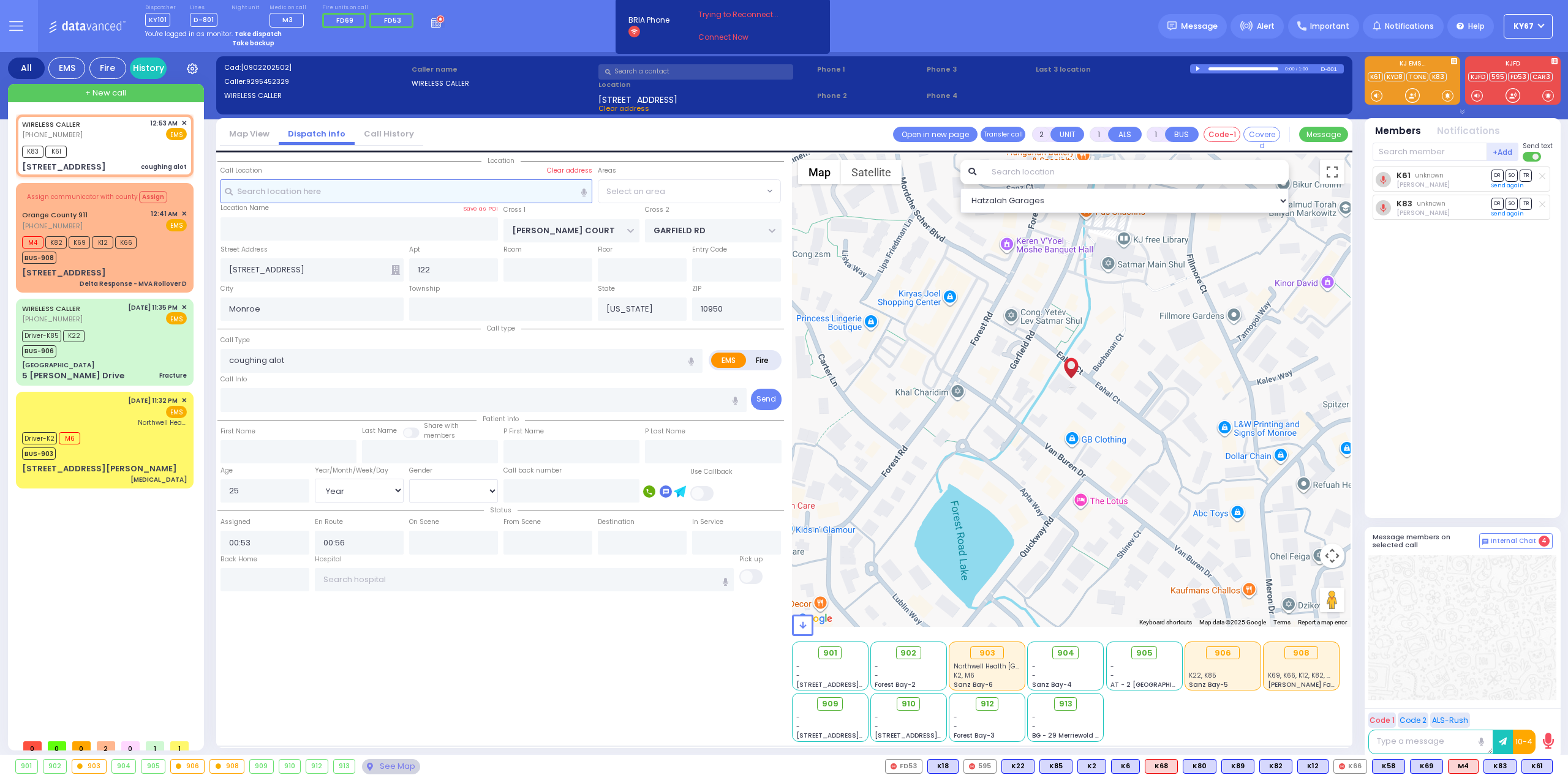
select select "SECTION 1"
